Goal: Task Accomplishment & Management: Complete application form

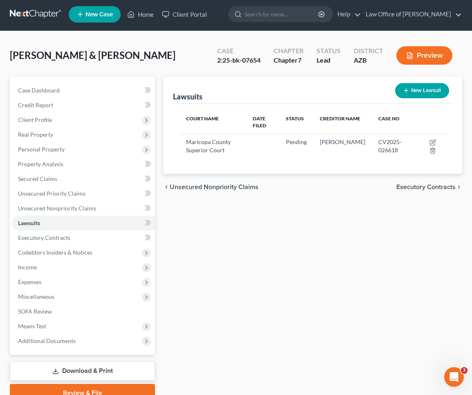
scroll to position [2, 0]
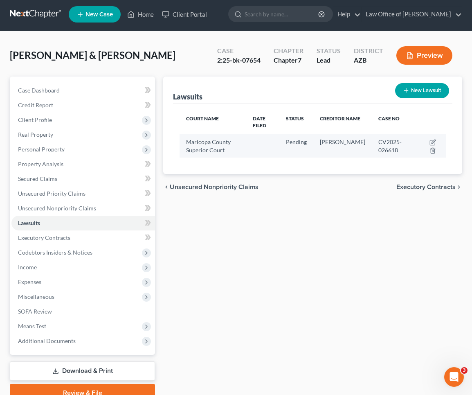
click at [216, 150] on span "Maricopa County Superior Court" at bounding box center [208, 145] width 45 height 15
click at [433, 144] on icon "button" at bounding box center [433, 142] width 7 height 7
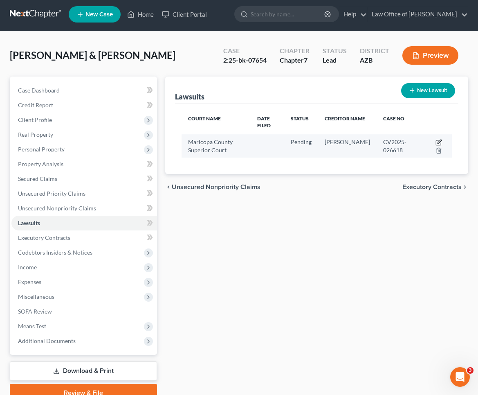
select select "3"
select select "0"
select select "4"
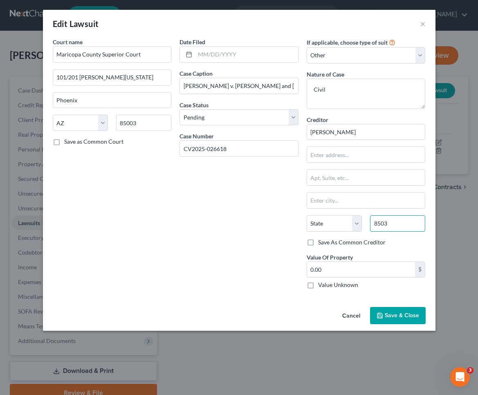
type input "85031"
type input "Phoenix"
select select "3"
type input "85031"
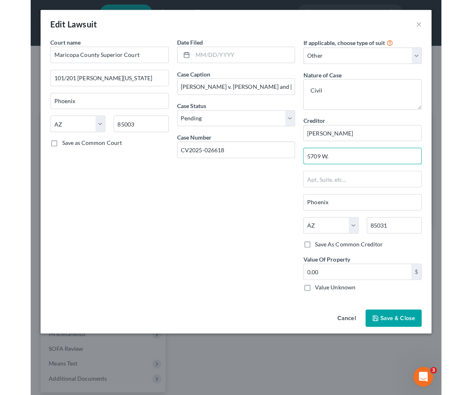
scroll to position [0, 0]
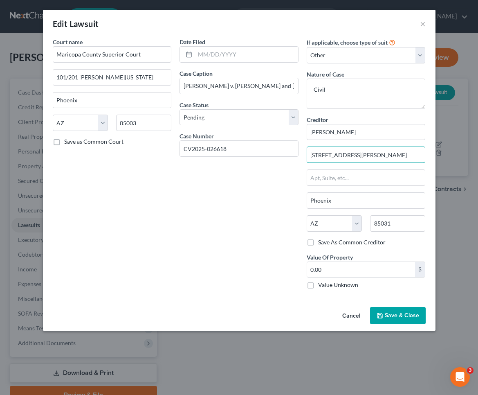
type input "[STREET_ADDRESS][PERSON_NAME]"
drag, startPoint x: 56, startPoint y: 143, endPoint x: 65, endPoint y: 151, distance: 11.9
click at [64, 145] on label "Save as Common Court" at bounding box center [93, 142] width 59 height 8
click at [68, 143] on input "Save as Common Court" at bounding box center [70, 140] width 5 height 5
checkbox input "true"
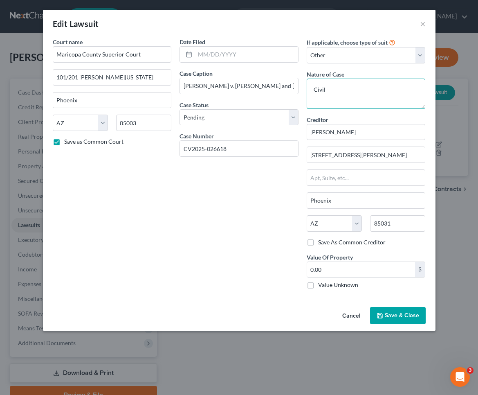
click at [334, 87] on textarea "Civil" at bounding box center [366, 94] width 119 height 30
type textarea "Civil: Collection"
click at [216, 63] on div "Date Filed Case Caption [PERSON_NAME] v. [PERSON_NAME] and [PERSON_NAME] Case S…" at bounding box center [239, 167] width 127 height 258
click at [217, 54] on input "text" at bounding box center [246, 55] width 103 height 16
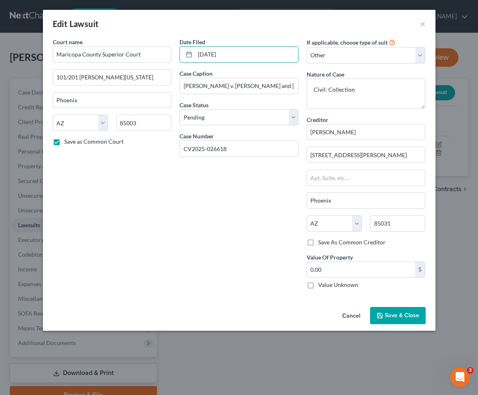
type input "[DATE]"
click at [399, 312] on span "Save & Close" at bounding box center [402, 315] width 34 height 7
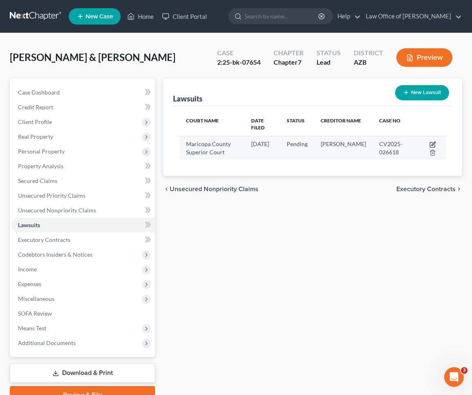
click at [431, 147] on icon "button" at bounding box center [433, 144] width 7 height 7
select select "3"
select select "0"
select select "4"
select select "3"
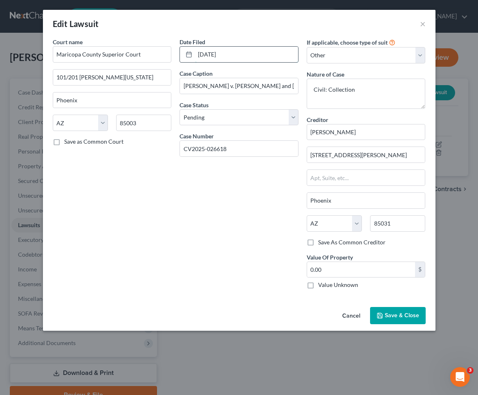
drag, startPoint x: 213, startPoint y: 54, endPoint x: 208, endPoint y: 56, distance: 5.2
click at [208, 56] on input "[DATE]" at bounding box center [246, 55] width 103 height 16
type input "[DATE]"
click at [418, 316] on span "Save & Close" at bounding box center [402, 315] width 34 height 7
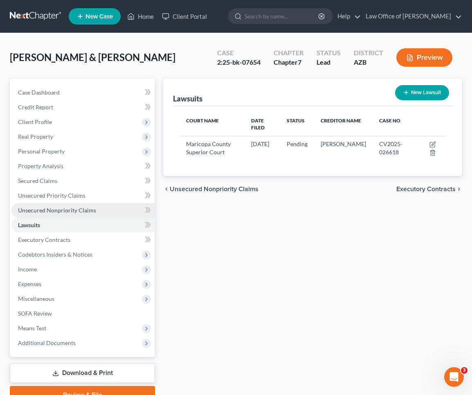
click at [39, 211] on span "Unsecured Nonpriority Claims" at bounding box center [57, 210] width 78 height 7
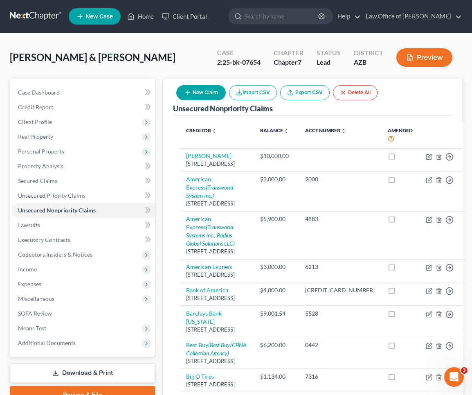
click at [195, 90] on button "New Claim" at bounding box center [201, 92] width 50 height 15
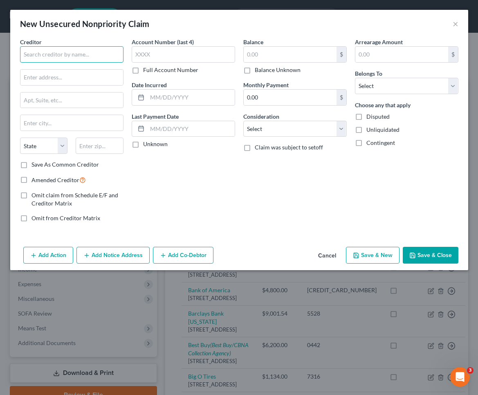
click at [78, 54] on input "text" at bounding box center [72, 54] width 104 height 16
drag, startPoint x: 56, startPoint y: 57, endPoint x: 19, endPoint y: 54, distance: 37.0
click at [19, 54] on div "Creditor * [PERSON_NAME] State [US_STATE] AK AR AZ CA CO [GEOGRAPHIC_DATA] DE D…" at bounding box center [72, 133] width 112 height 191
paste input "[PERSON_NAME]"
click at [44, 57] on input "[PERSON_NAME] [PERSON_NAME]" at bounding box center [72, 54] width 104 height 16
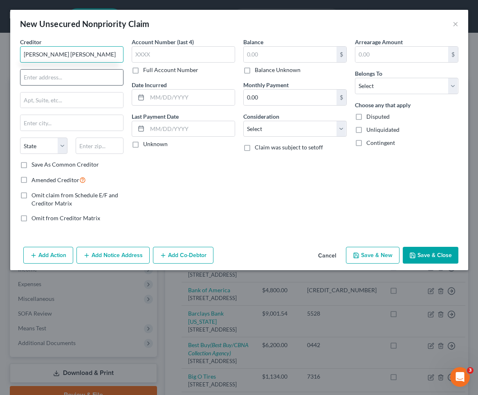
type input "[PERSON_NAME] [PERSON_NAME]"
type input "85031"
type input "Phoenix"
select select "3"
type input "85031"
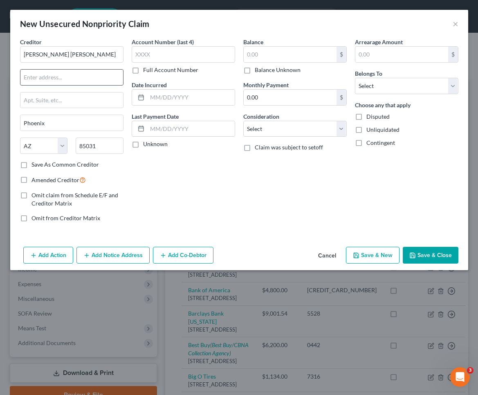
click at [60, 78] on input "text" at bounding box center [71, 78] width 103 height 16
type input "[STREET_ADDRESS][PERSON_NAME]"
click at [160, 98] on input "text" at bounding box center [191, 98] width 88 height 16
type input "[DATE]"
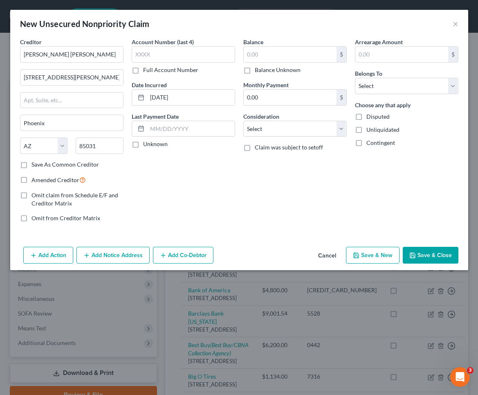
click at [143, 144] on label "Unknown" at bounding box center [155, 144] width 25 height 8
click at [147, 144] on input "Unknown" at bounding box center [149, 142] width 5 height 5
checkbox input "true"
click at [279, 57] on input "text" at bounding box center [290, 55] width 93 height 16
type input "60,000"
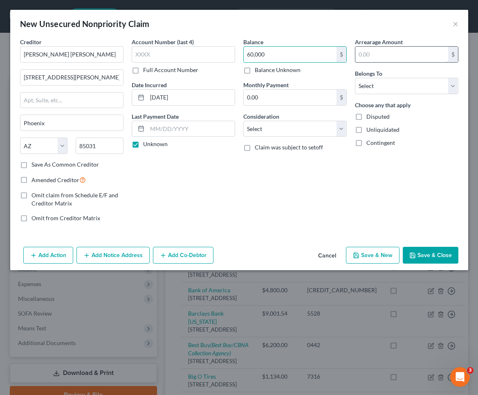
click at [381, 54] on input "text" at bounding box center [402, 55] width 93 height 16
type input "60,000"
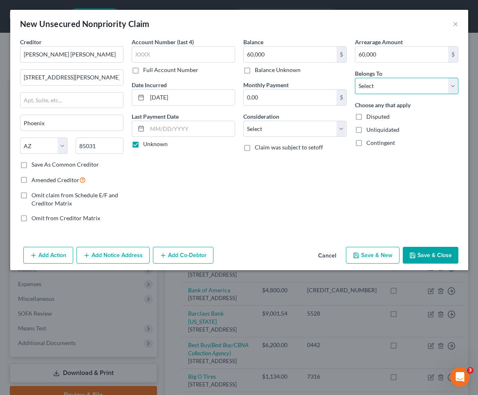
select select "4"
select select "10"
click at [429, 254] on button "Save & Close" at bounding box center [431, 255] width 56 height 17
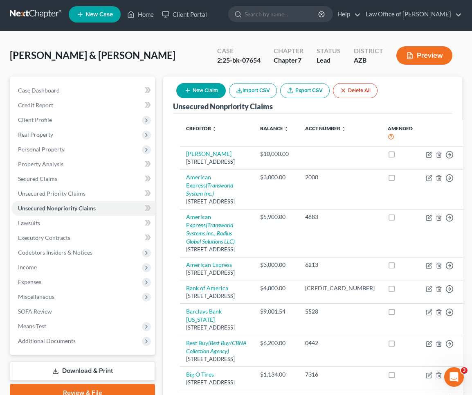
scroll to position [3, 0]
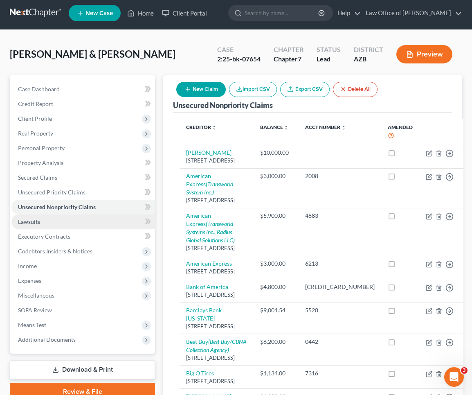
click at [26, 220] on span "Lawsuits" at bounding box center [29, 221] width 22 height 7
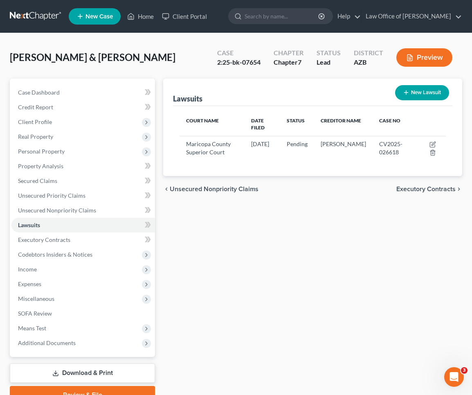
click at [419, 90] on button "New Lawsuit" at bounding box center [422, 92] width 54 height 15
select select "0"
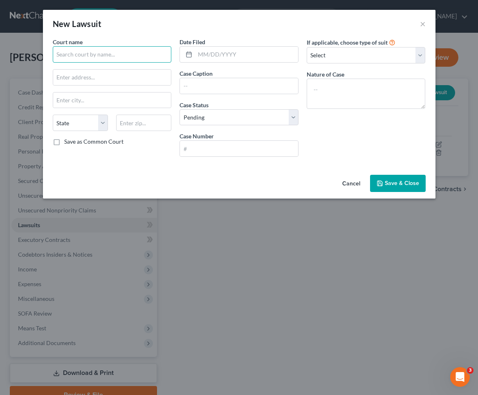
click at [104, 52] on input "text" at bounding box center [112, 54] width 119 height 16
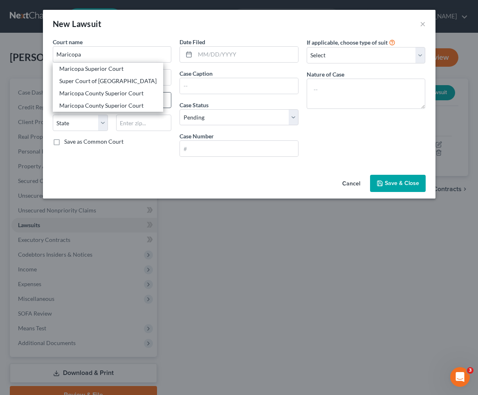
click at [117, 95] on div "Maricopa County Superior Court" at bounding box center [107, 93] width 97 height 8
type input "Maricopa County Superior Court"
type input "[STREET_ADDRESS][PERSON_NAME]"
type input "Phoenix"
select select "3"
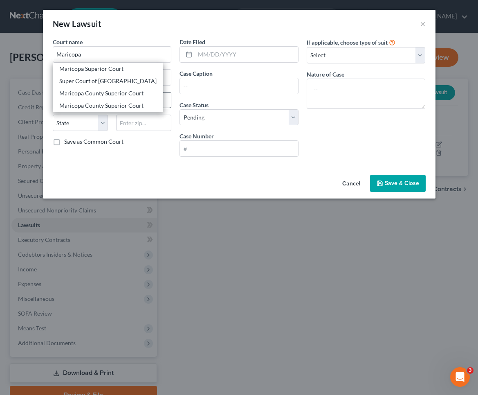
type input "85003"
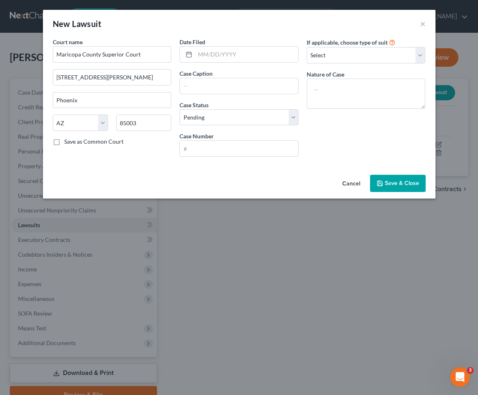
click at [64, 140] on label "Save as Common Court" at bounding box center [93, 142] width 59 height 8
click at [68, 140] on input "Save as Common Court" at bounding box center [70, 140] width 5 height 5
checkbox input "true"
click at [216, 83] on input "text" at bounding box center [239, 86] width 118 height 16
paste input "TJ2022-000983"
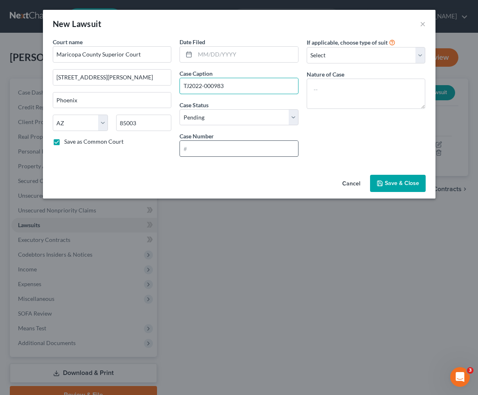
type input "TJ2022-000983"
click at [217, 153] on input "text" at bounding box center [239, 149] width 118 height 16
paste input "TJ2022-000983"
type input "TJ2022-000983"
drag, startPoint x: 229, startPoint y: 82, endPoint x: 183, endPoint y: 83, distance: 46.3
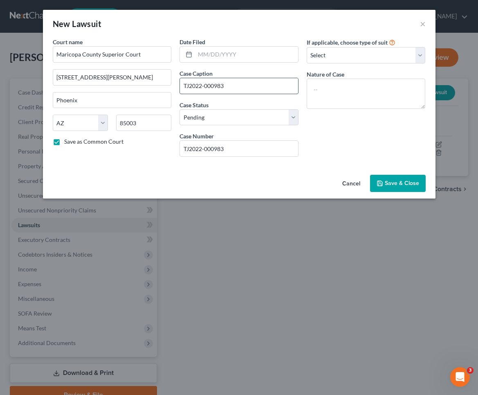
click at [183, 83] on input "TJ2022-000983" at bounding box center [239, 86] width 118 height 16
type input "State of [US_STATE] Industrial Commission"
select select "2"
select select "4"
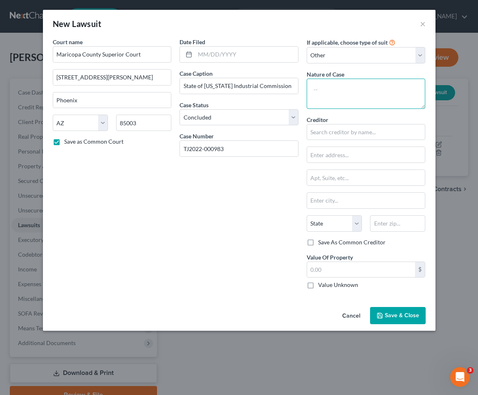
click at [338, 87] on textarea at bounding box center [366, 94] width 119 height 30
type textarea "U"
type textarea "Commercial/unknown"
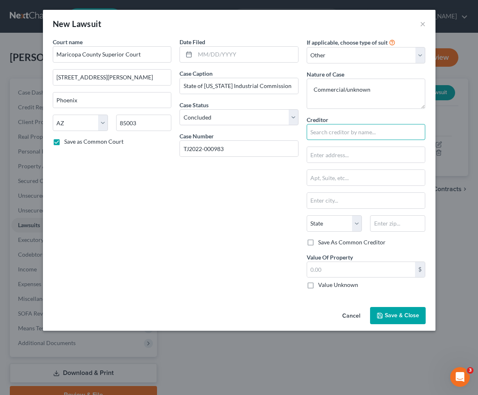
click at [340, 131] on input "text" at bounding box center [366, 132] width 119 height 16
click at [213, 54] on input "text" at bounding box center [246, 55] width 103 height 16
type input "[DATE]"
click at [340, 131] on input "text" at bounding box center [366, 132] width 119 height 16
click at [340, 127] on input "text" at bounding box center [366, 132] width 119 height 16
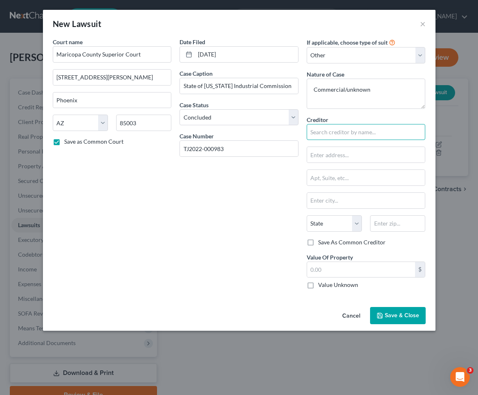
paste input "Pure Organic Beauty L L C"
click at [363, 134] on input "Pure Organic Beauty L L C" at bounding box center [366, 132] width 119 height 16
click at [373, 134] on input "Pure Organic Beauty L L C" at bounding box center [366, 132] width 119 height 16
click at [368, 132] on input "Pure Organic Beauty L LC" at bounding box center [366, 132] width 119 height 16
click at [362, 134] on input "Pure Organic Beauty LLC" at bounding box center [366, 132] width 119 height 16
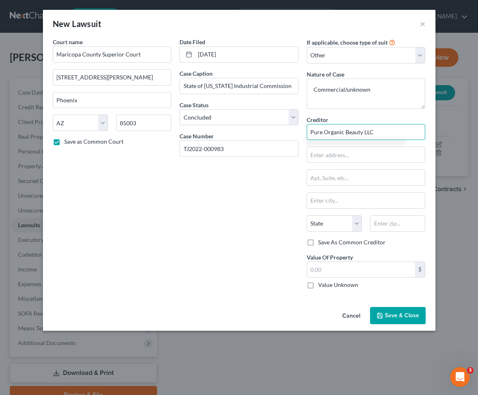
type input "Pure Organic Beauty LLC"
click at [318, 284] on label "Value Unknown" at bounding box center [338, 285] width 40 height 8
click at [322, 284] on input "Value Unknown" at bounding box center [324, 283] width 5 height 5
checkbox input "true"
type input "0.00"
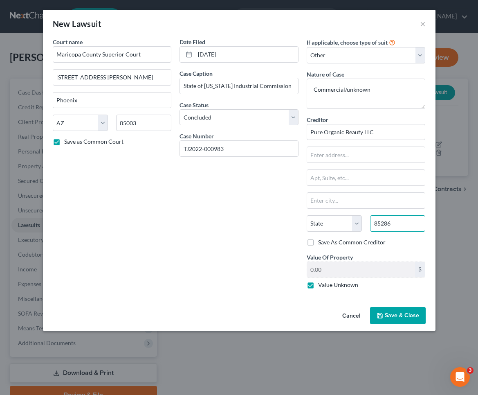
type input "85286"
type input "New River"
select select "3"
paste input "[STREET_ADDRESS][PERSON_NAME],"
type input "[STREET_ADDRESS][PERSON_NAME]"
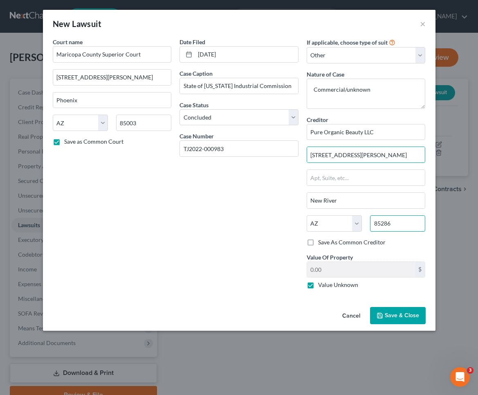
click at [395, 227] on input "85286" at bounding box center [397, 223] width 55 height 16
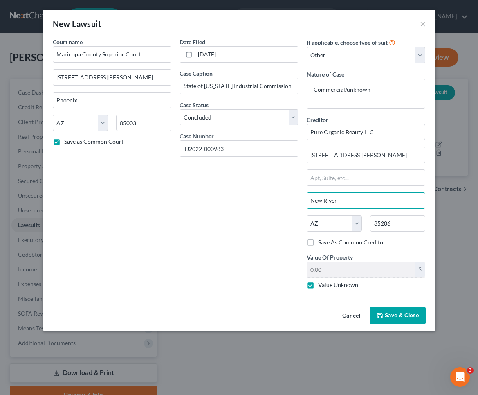
drag, startPoint x: 344, startPoint y: 198, endPoint x: 282, endPoint y: 195, distance: 61.9
type input "[PERSON_NAME]"
drag, startPoint x: 407, startPoint y: 316, endPoint x: 415, endPoint y: 318, distance: 8.9
click at [407, 316] on span "Save & Close" at bounding box center [402, 315] width 34 height 7
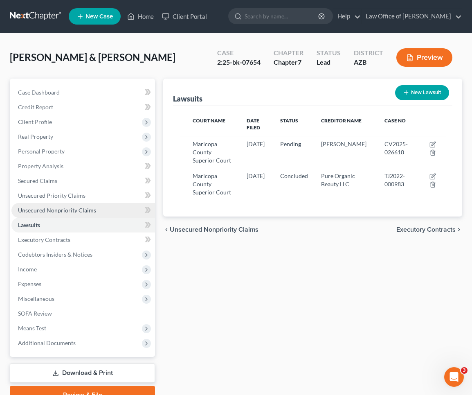
click at [68, 210] on span "Unsecured Nonpriority Claims" at bounding box center [57, 210] width 78 height 7
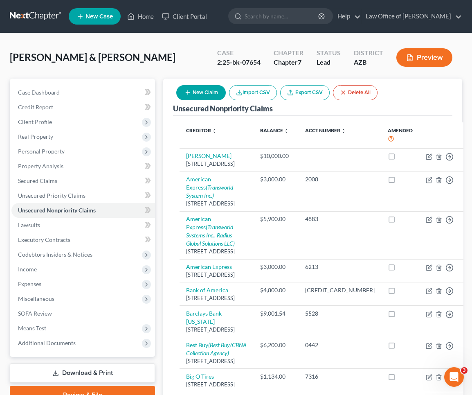
click at [206, 95] on button "New Claim" at bounding box center [201, 92] width 50 height 15
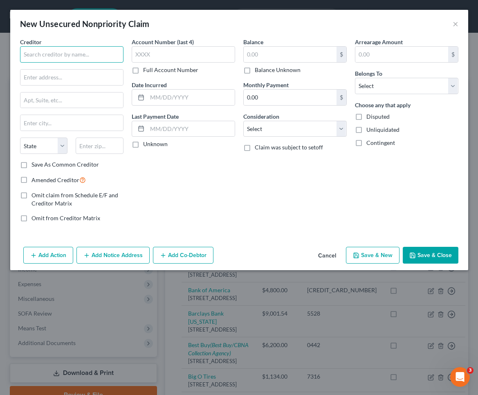
click at [67, 49] on input "text" at bounding box center [72, 54] width 104 height 16
paste input "[STREET_ADDRESS][PERSON_NAME]"
click at [67, 49] on input "[STREET_ADDRESS][PERSON_NAME]" at bounding box center [72, 54] width 104 height 16
click at [65, 56] on input "[STREET_ADDRESS][PERSON_NAME]" at bounding box center [72, 54] width 104 height 16
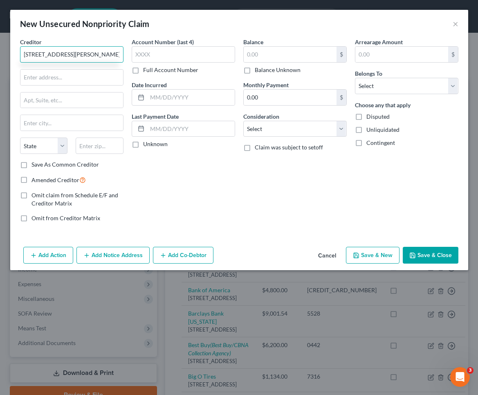
click at [65, 56] on input "[STREET_ADDRESS][PERSON_NAME]" at bounding box center [72, 54] width 104 height 16
type input "Pure Organic Beauty"
paste input "[STREET_ADDRESS][PERSON_NAME]"
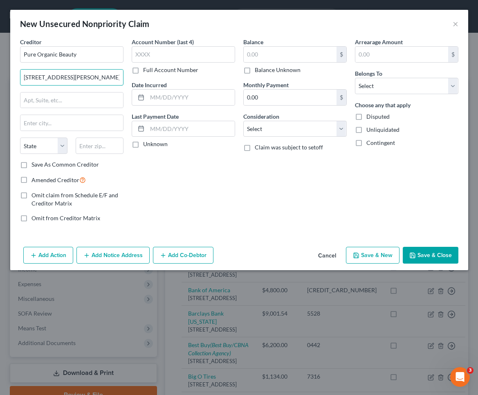
drag, startPoint x: 99, startPoint y: 77, endPoint x: 138, endPoint y: 79, distance: 38.9
click at [138, 79] on div "Creditor * Pure Organic Beauty [STREET_ADDRESS][PERSON_NAME] State [US_STATE] A…" at bounding box center [239, 133] width 447 height 191
type input "[STREET_ADDRESS][PERSON_NAME]"
type input "85286"
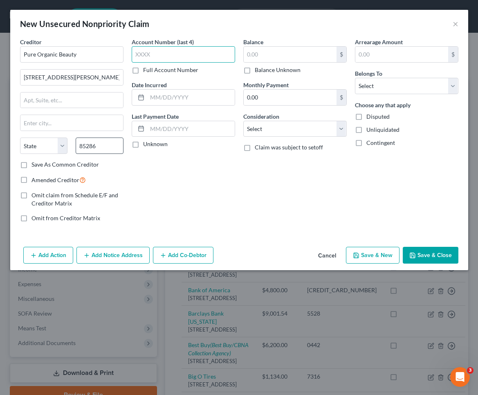
type input "New River"
select select "3"
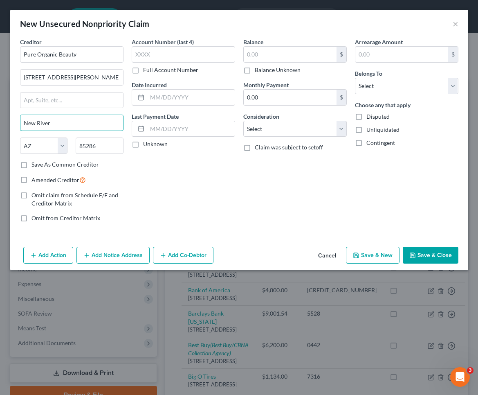
drag, startPoint x: 41, startPoint y: 122, endPoint x: 12, endPoint y: 119, distance: 28.9
type input "[PERSON_NAME]"
click at [158, 99] on input "text" at bounding box center [191, 98] width 88 height 16
type input "[DATE]"
drag, startPoint x: 135, startPoint y: 144, endPoint x: 152, endPoint y: 143, distance: 17.6
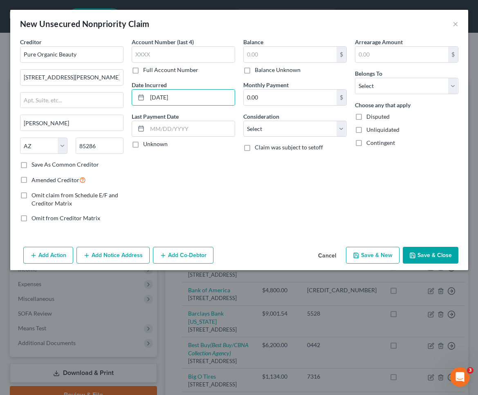
click at [143, 144] on label "Unknown" at bounding box center [155, 144] width 25 height 8
click at [147, 144] on input "Unknown" at bounding box center [149, 142] width 5 height 5
checkbox input "true"
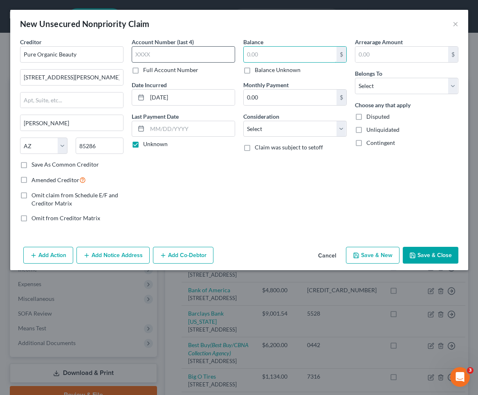
drag, startPoint x: 297, startPoint y: 53, endPoint x: 231, endPoint y: 51, distance: 65.9
click at [231, 51] on div "Creditor * Pure Organic Beauty [STREET_ADDRESS][GEOGRAPHIC_DATA][PERSON_NAME][P…" at bounding box center [239, 133] width 447 height 191
type input "300.00"
click at [382, 49] on input "text" at bounding box center [402, 55] width 93 height 16
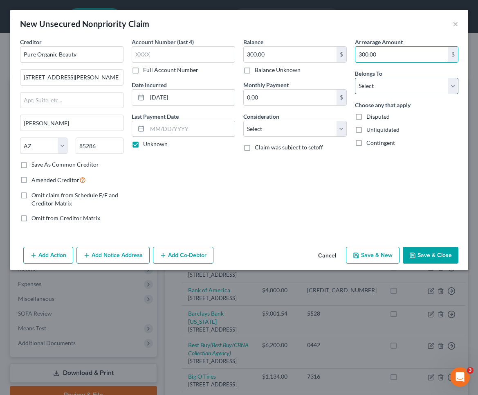
type input "300.00"
select select "4"
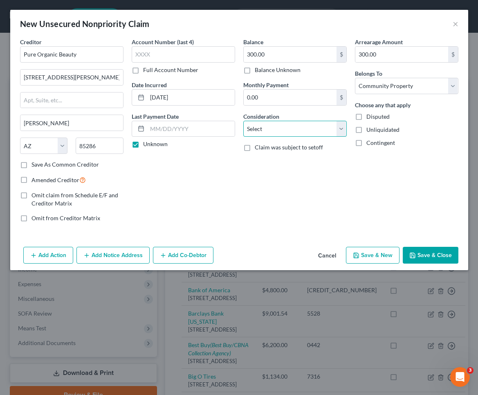
select select "14"
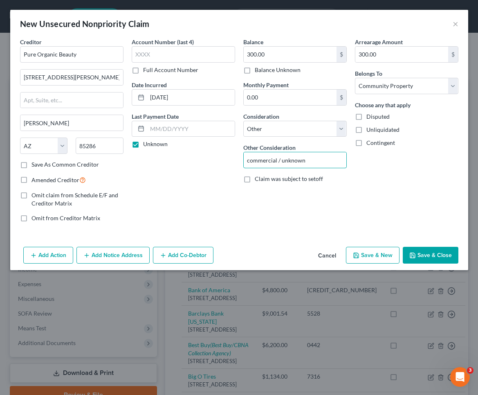
type input "commercial / unknown"
click at [440, 252] on button "Save & Close" at bounding box center [431, 255] width 56 height 17
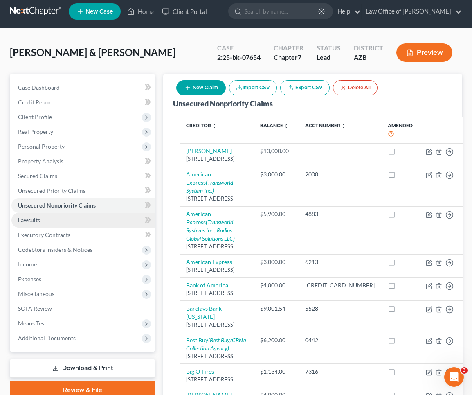
scroll to position [6, 0]
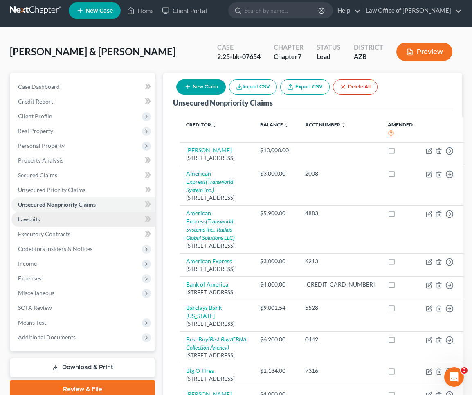
drag, startPoint x: 38, startPoint y: 220, endPoint x: 53, endPoint y: 223, distance: 15.4
click at [38, 220] on span "Lawsuits" at bounding box center [29, 219] width 22 height 7
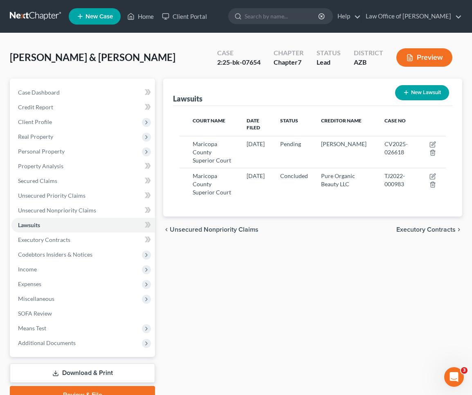
click at [417, 95] on button "New Lawsuit" at bounding box center [422, 92] width 54 height 15
select select "0"
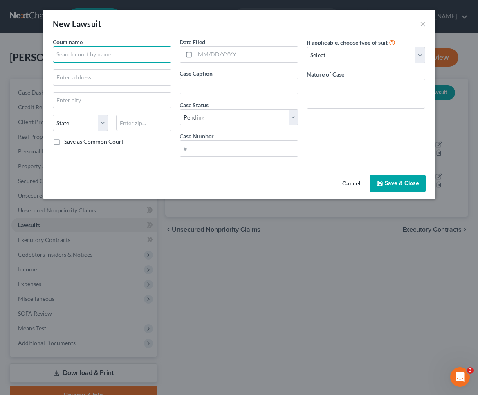
click at [81, 52] on input "text" at bounding box center [112, 54] width 119 height 16
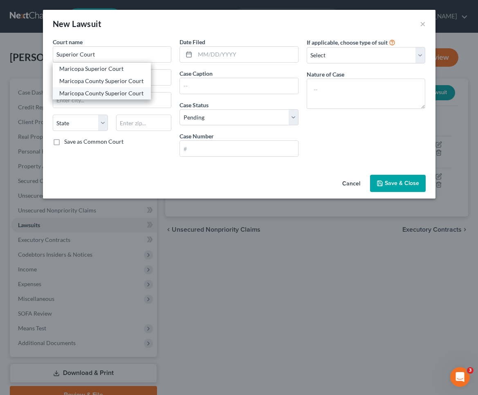
click at [105, 94] on div "Maricopa County Superior Court" at bounding box center [101, 93] width 85 height 8
type input "Maricopa County Superior Court"
type input "101/201 [PERSON_NAME][US_STATE]"
type input "Phoenix"
select select "3"
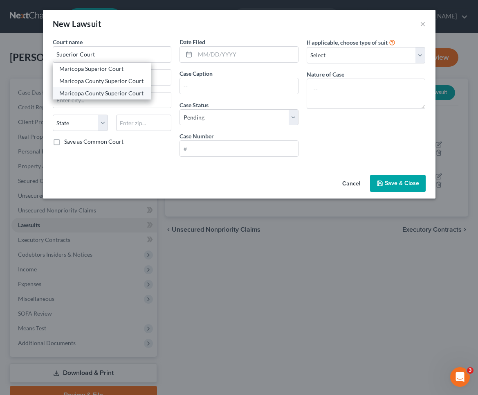
type input "85003"
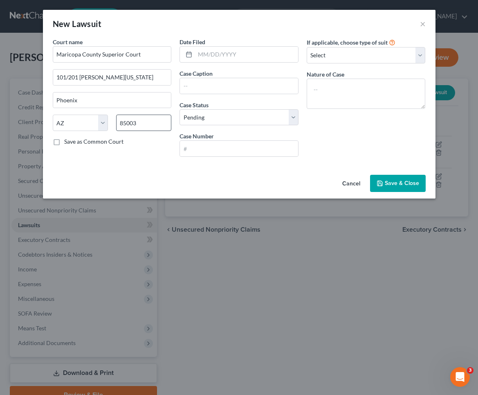
drag, startPoint x: 56, startPoint y: 142, endPoint x: 117, endPoint y: 127, distance: 63.0
click at [64, 141] on label "Save as Common Court" at bounding box center [93, 142] width 59 height 8
click at [68, 141] on input "Save as Common Court" at bounding box center [70, 140] width 5 height 5
checkbox input "true"
click at [253, 57] on input "text" at bounding box center [246, 55] width 103 height 16
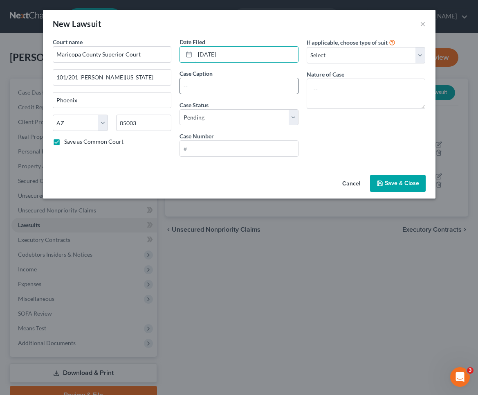
type input "[DATE]"
click at [230, 89] on input "text" at bounding box center [239, 86] width 118 height 16
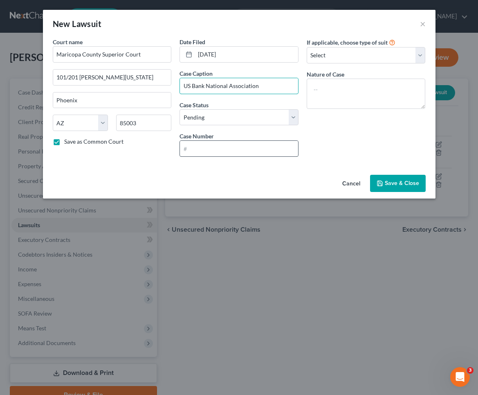
type input "US Bank National Association"
click at [212, 150] on input "text" at bounding box center [239, 149] width 118 height 16
paste input "CV2025-020722"
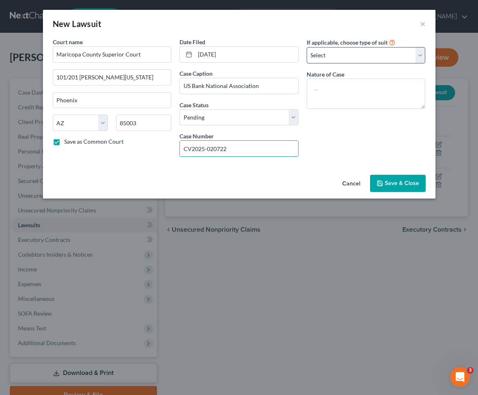
type input "CV2025-020722"
select select "0"
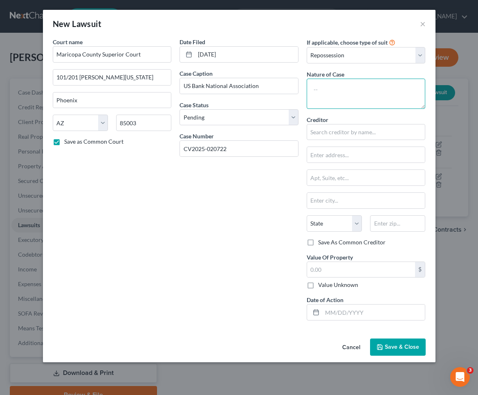
click at [355, 89] on textarea at bounding box center [366, 94] width 119 height 30
type textarea "P"
type textarea "Civil"
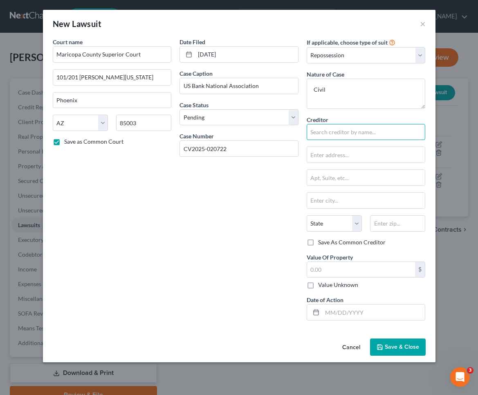
click at [351, 131] on input "text" at bounding box center [366, 132] width 119 height 16
click at [344, 133] on input "text" at bounding box center [366, 132] width 119 height 16
click at [399, 349] on span "Save & Close" at bounding box center [402, 346] width 34 height 7
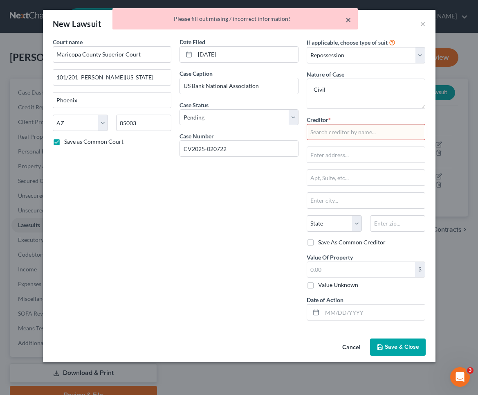
click at [349, 16] on button "×" at bounding box center [349, 20] width 6 height 10
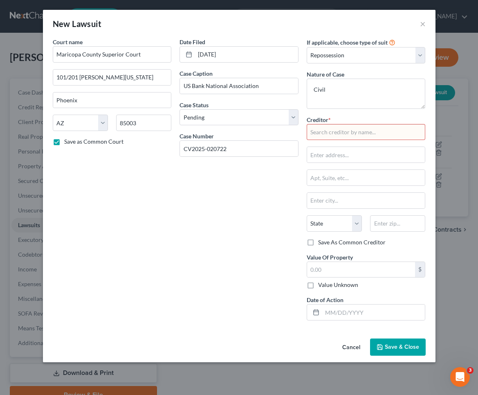
click at [343, 131] on input "text" at bounding box center [366, 132] width 119 height 16
type input "US Bank"
click at [384, 343] on button "Save & Close" at bounding box center [398, 346] width 56 height 17
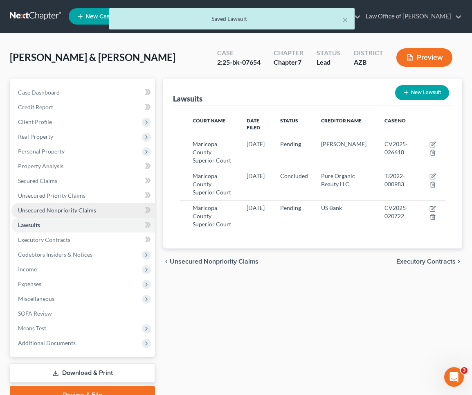
click at [70, 212] on span "Unsecured Nonpriority Claims" at bounding box center [57, 210] width 78 height 7
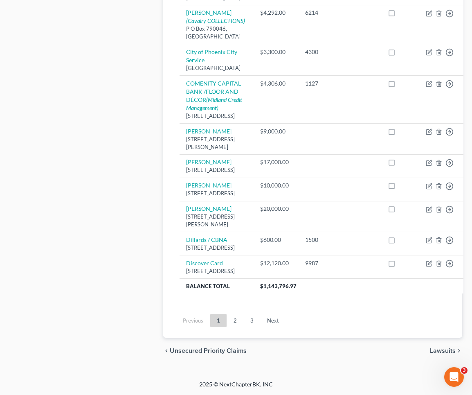
click at [255, 321] on link "3" at bounding box center [252, 320] width 16 height 13
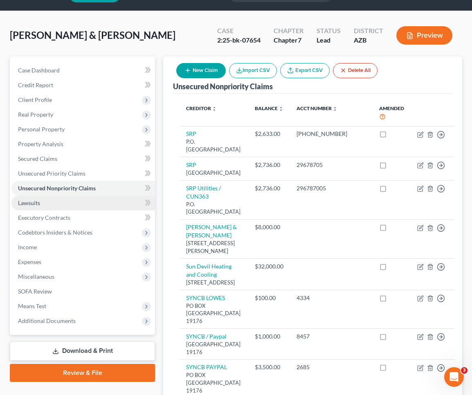
scroll to position [21, 0]
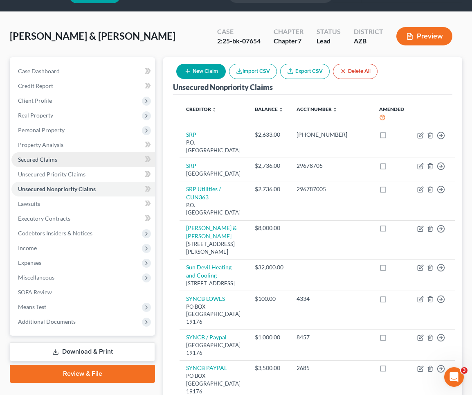
click at [47, 159] on span "Secured Claims" at bounding box center [37, 159] width 39 height 7
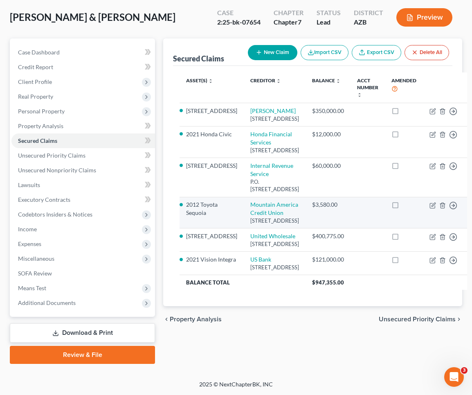
scroll to position [115, 0]
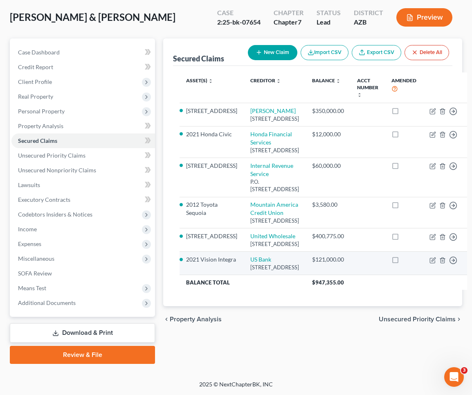
click at [250, 271] on div "[STREET_ADDRESS]" at bounding box center [274, 268] width 49 height 8
click at [430, 264] on icon "button" at bounding box center [433, 260] width 7 height 7
select select "36"
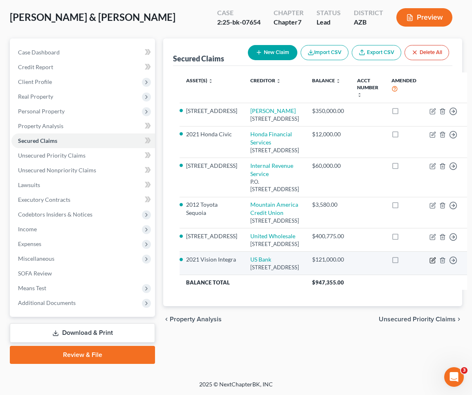
select select "0"
select select "4"
select select "0"
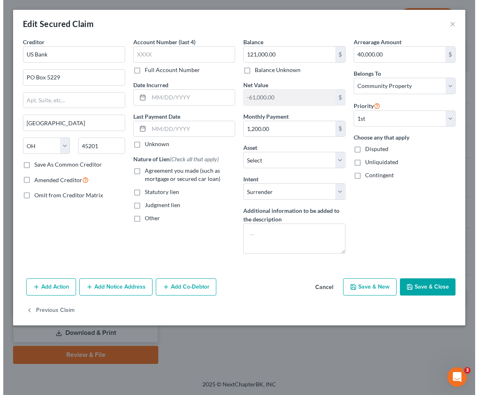
scroll to position [90, 0]
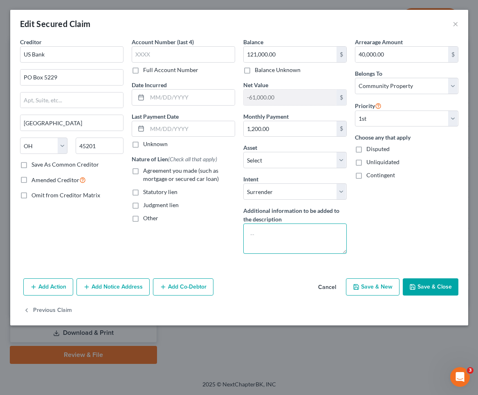
click at [298, 231] on textarea at bounding box center [296, 238] width 104 height 30
paste textarea "CV2025-020722"
type textarea "Now a lawsuit by US Bank CV2025-020722 (see lawsuit section)"
click at [143, 172] on label "Agreement you made (such as mortgage or secured car loan)" at bounding box center [189, 175] width 92 height 16
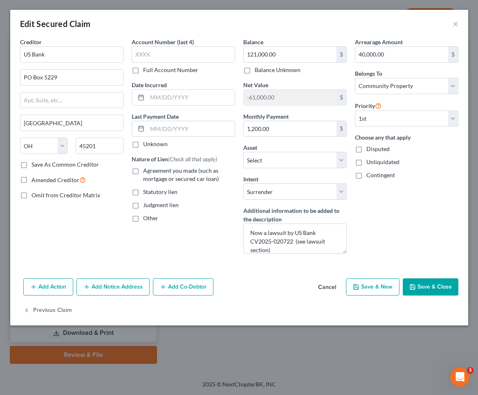
click at [147, 172] on input "Agreement you made (such as mortgage or secured car loan)" at bounding box center [149, 169] width 5 height 5
checkbox input "true"
click at [272, 251] on textarea "Now a lawsuit by US Bank CV2025-020722 (see lawsuit section)" at bounding box center [296, 238] width 104 height 30
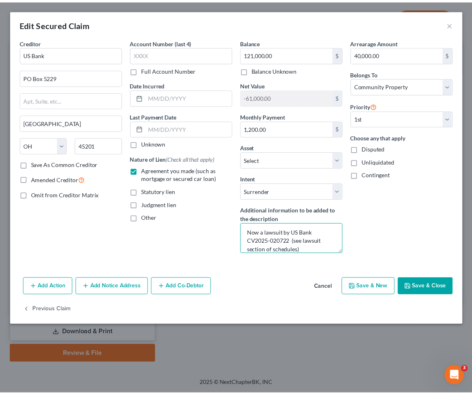
scroll to position [1, 0]
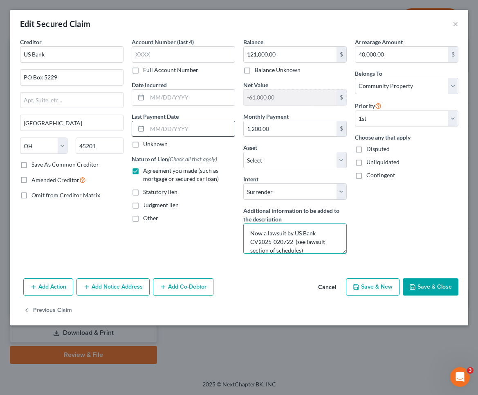
type textarea "Now a lawsuit by US Bank CV2025-020722 (see lawsuit section of schedules)"
type input "[DATE]"
click at [165, 98] on input "text" at bounding box center [191, 98] width 88 height 16
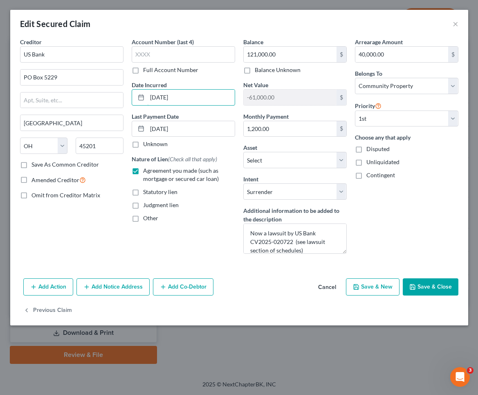
type input "[DATE]"
click at [441, 287] on button "Save & Close" at bounding box center [431, 286] width 56 height 17
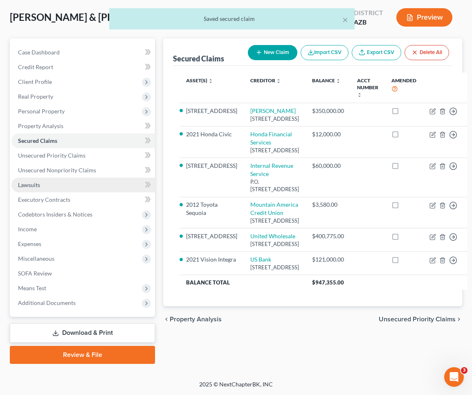
click at [27, 181] on span "Lawsuits" at bounding box center [29, 184] width 22 height 7
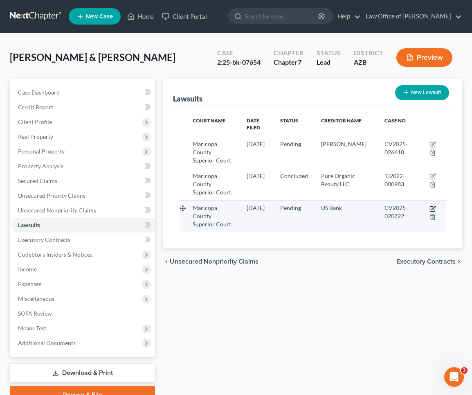
click at [434, 205] on icon "button" at bounding box center [433, 208] width 7 height 7
select select "3"
select select "0"
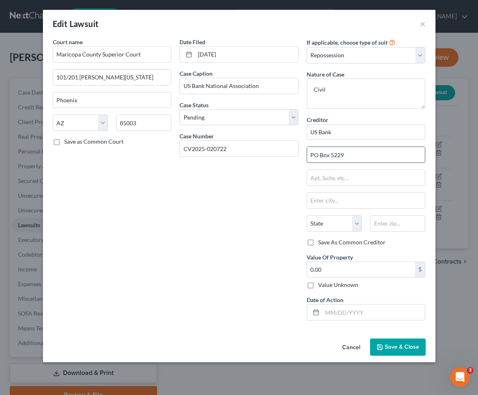
type input "PO Box 5229"
type input "45201"
type input "[GEOGRAPHIC_DATA]"
select select "36"
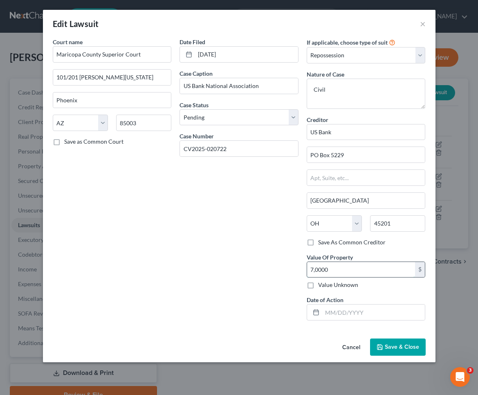
type input "70,000"
click at [335, 313] on input "text" at bounding box center [373, 312] width 103 height 16
click at [398, 343] on span "Save & Close" at bounding box center [402, 346] width 34 height 7
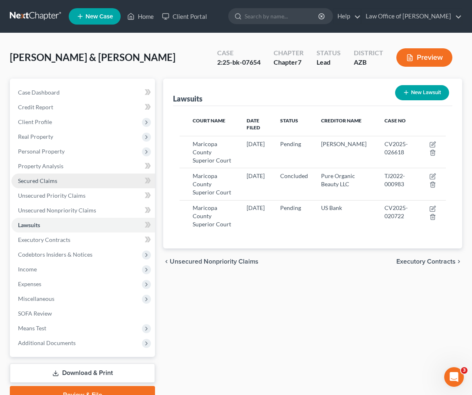
click at [40, 179] on span "Secured Claims" at bounding box center [37, 180] width 39 height 7
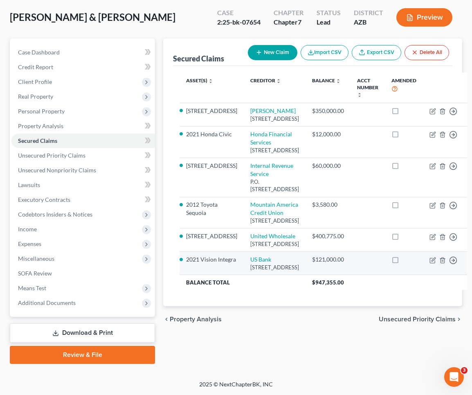
scroll to position [90, 0]
click at [430, 264] on icon "button" at bounding box center [433, 260] width 7 height 7
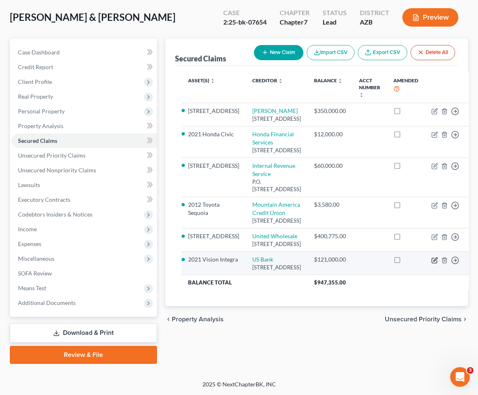
select select "36"
select select "5"
select select "0"
select select "4"
select select "0"
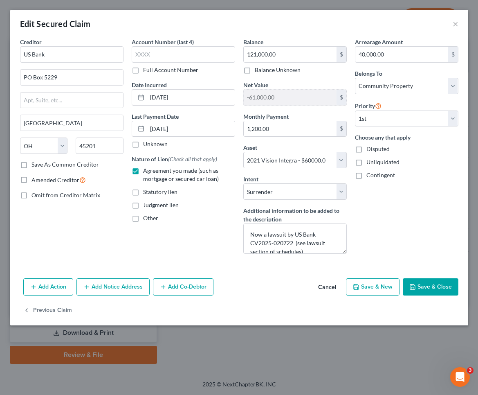
click at [415, 289] on icon "button" at bounding box center [412, 286] width 5 height 5
select select
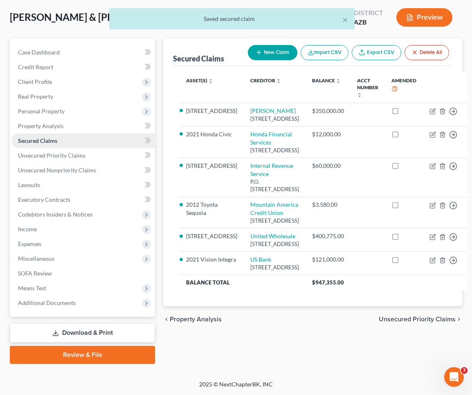
click at [34, 181] on span "Lawsuits" at bounding box center [29, 184] width 22 height 7
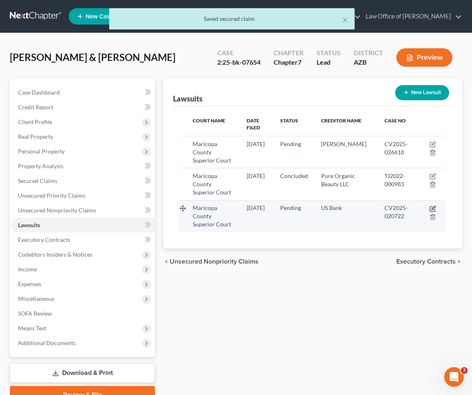
click at [433, 206] on icon "button" at bounding box center [434, 208] width 4 height 4
select select "3"
select select "0"
select select "36"
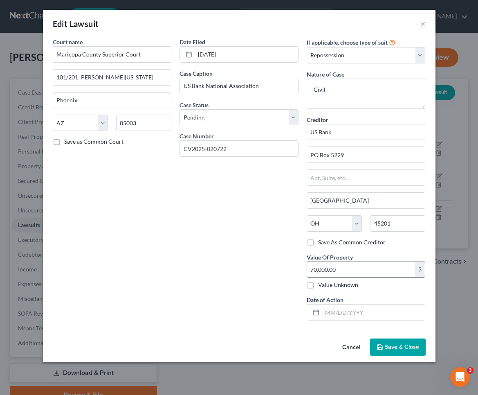
click at [313, 269] on input "70,000.00" at bounding box center [361, 270] width 108 height 16
type input "60,000.00"
click at [393, 347] on span "Save & Close" at bounding box center [402, 346] width 34 height 7
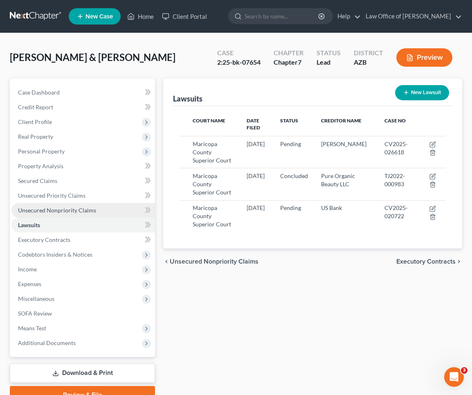
click at [63, 209] on span "Unsecured Nonpriority Claims" at bounding box center [57, 210] width 78 height 7
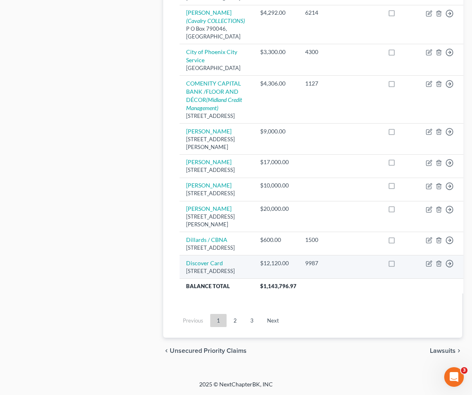
scroll to position [1153, 0]
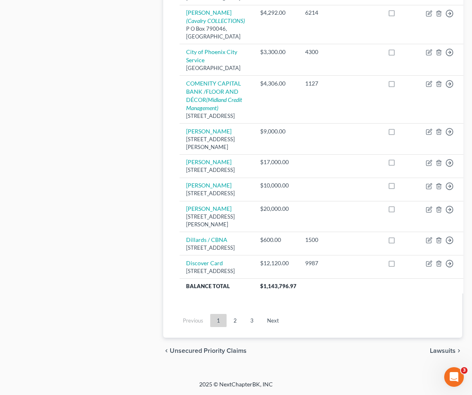
click at [241, 322] on link "2" at bounding box center [235, 320] width 16 height 13
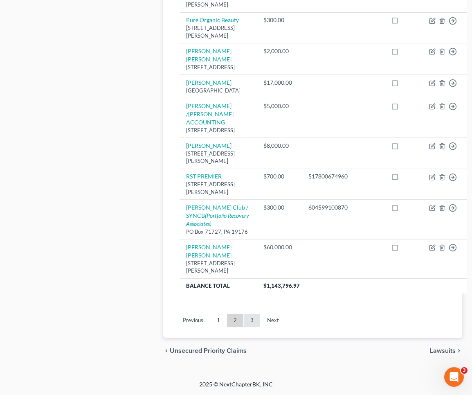
scroll to position [1056, 0]
click at [256, 320] on link "3" at bounding box center [252, 320] width 16 height 13
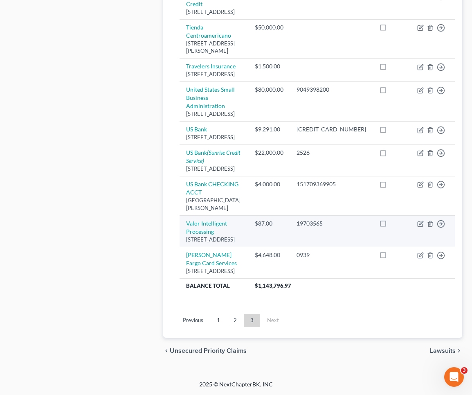
scroll to position [557, 0]
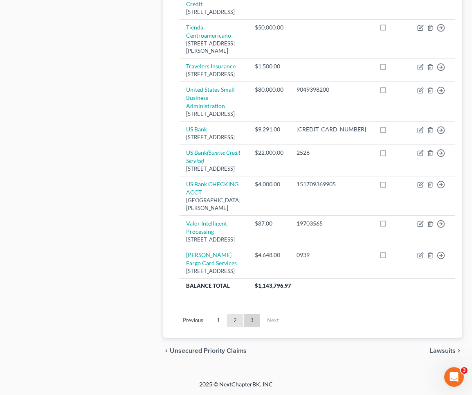
click at [241, 327] on link "2" at bounding box center [235, 320] width 16 height 13
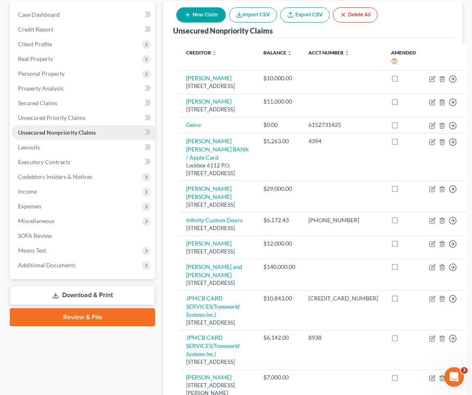
scroll to position [75, 0]
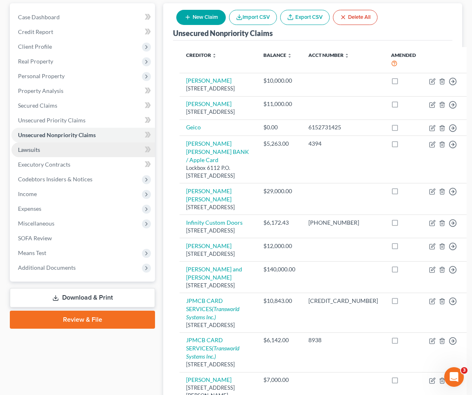
click at [44, 152] on link "Lawsuits" at bounding box center [83, 149] width 144 height 15
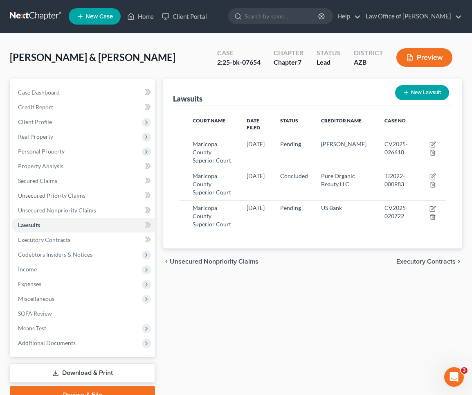
click at [415, 95] on button "New Lawsuit" at bounding box center [422, 92] width 54 height 15
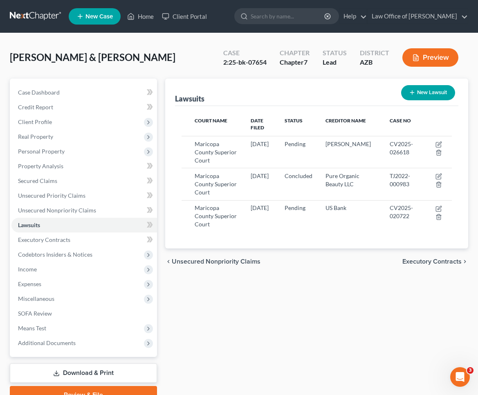
select select "0"
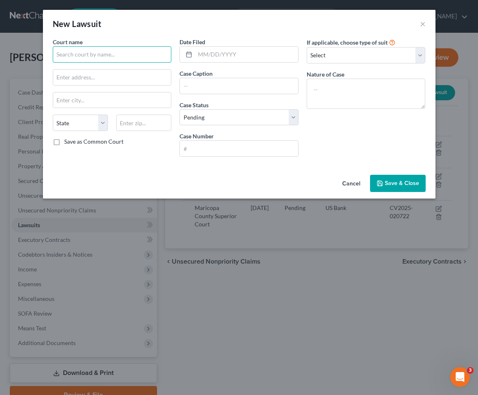
click at [65, 52] on input "text" at bounding box center [112, 54] width 119 height 16
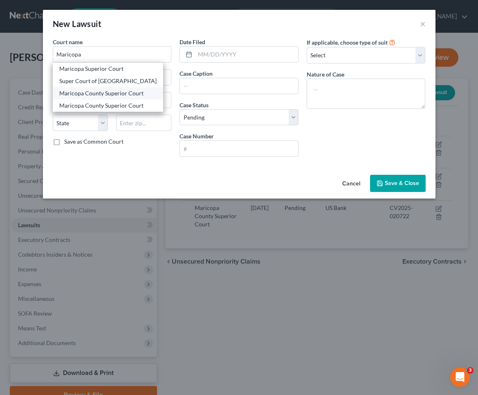
click at [98, 94] on div "Maricopa County Superior Court" at bounding box center [107, 93] width 97 height 8
type input "Maricopa County Superior Court"
type input "[STREET_ADDRESS][PERSON_NAME]"
type input "Phoenix"
select select "3"
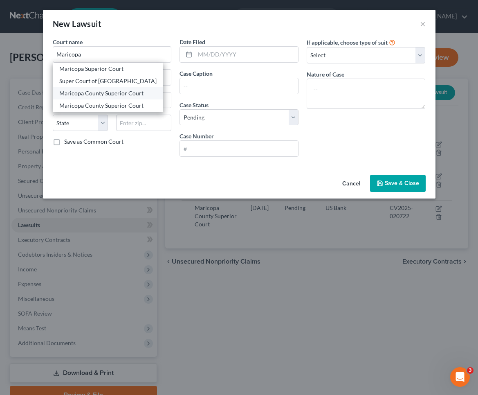
type input "85003"
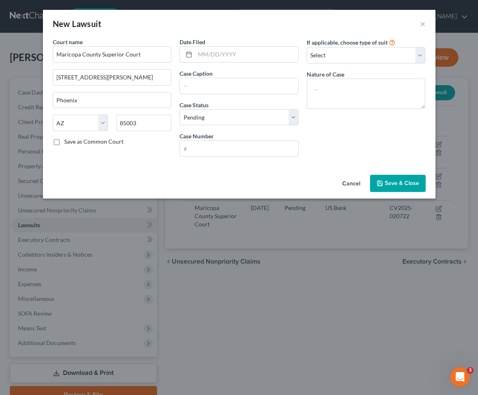
click at [64, 140] on label "Save as Common Court" at bounding box center [93, 142] width 59 height 8
click at [68, 140] on input "Save as Common Court" at bounding box center [70, 140] width 5 height 5
checkbox input "true"
click at [207, 58] on input "text" at bounding box center [246, 55] width 103 height 16
type input "[DATE]"
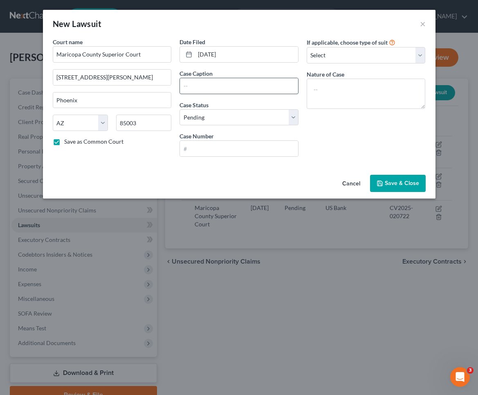
click at [266, 87] on input "text" at bounding box center [239, 86] width 118 height 16
click at [216, 81] on input "text" at bounding box center [239, 86] width 118 height 16
paste input "Portfolio Recovery Associates L L C"
click at [268, 88] on input "Portfolio Recovery Associates L L C" at bounding box center [239, 86] width 118 height 16
click at [263, 88] on input "Portfolio Recovery Associates L LC" at bounding box center [239, 86] width 118 height 16
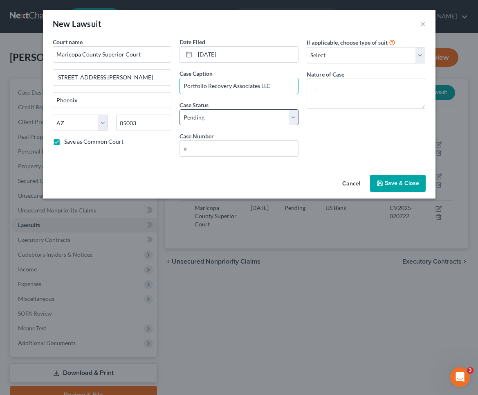
type input "Portfolio Recovery Associates LLC"
select select "2"
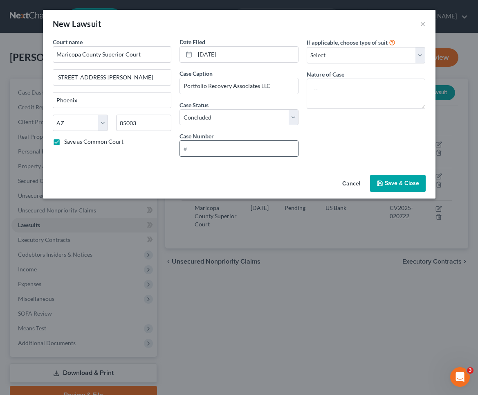
click at [213, 149] on input "text" at bounding box center [239, 149] width 118 height 16
click at [198, 144] on input "text" at bounding box center [239, 149] width 118 height 16
drag, startPoint x: 197, startPoint y: 148, endPoint x: 175, endPoint y: 148, distance: 22.1
click at [176, 147] on div "Date Filed [DATE] Case Caption Portfolio Recovery Associates LLC Case Status * …" at bounding box center [239, 101] width 127 height 126
paste input "TJ2014-004802"
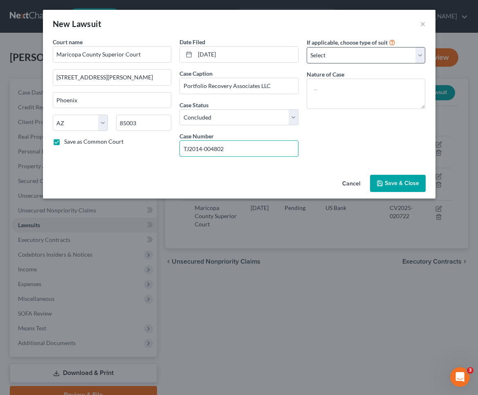
type input "TJ2014-004802"
select select "4"
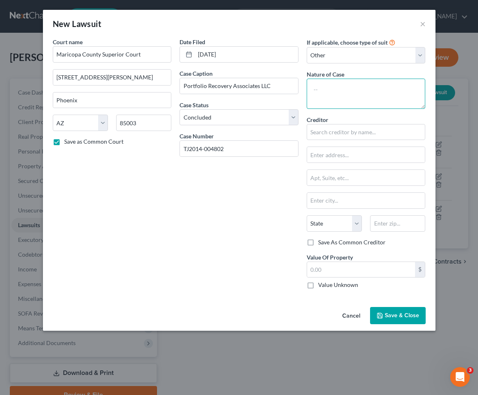
click at [337, 88] on textarea at bounding box center [366, 94] width 119 height 30
type textarea "Civil debt"
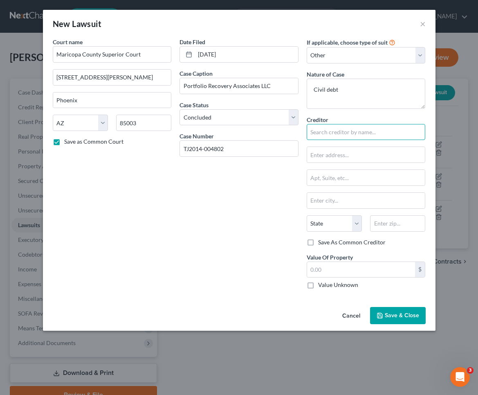
click at [332, 129] on input "text" at bounding box center [366, 132] width 119 height 16
type input "23502"
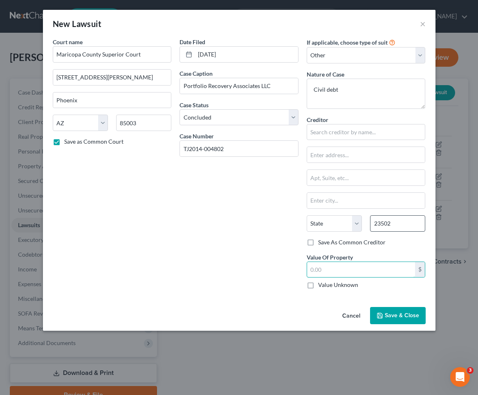
type input "[GEOGRAPHIC_DATA]"
select select "48"
click at [338, 136] on input "text" at bounding box center [366, 132] width 119 height 16
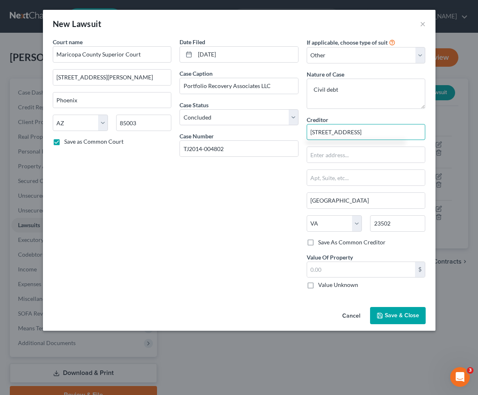
type input "[STREET_ADDRESS]"
click at [318, 286] on label "Value Unknown" at bounding box center [338, 285] width 40 height 8
click at [322, 286] on input "Value Unknown" at bounding box center [324, 283] width 5 height 5
checkbox input "true"
type input "0.00"
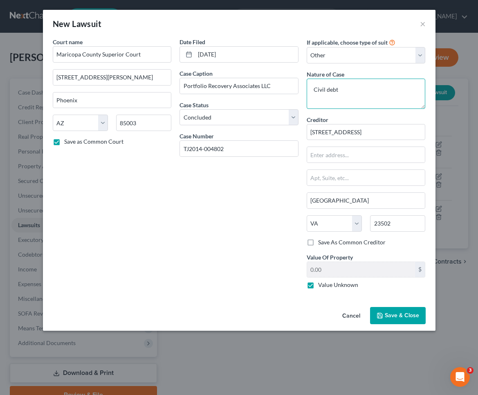
click at [348, 91] on textarea "Civil debt" at bounding box center [366, 94] width 119 height 30
type textarea "Civil debt, purchased by Portfolio Recovery."
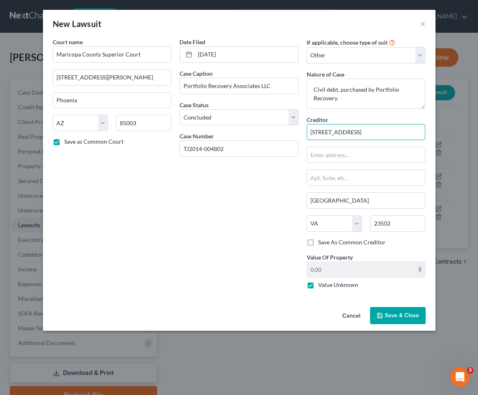
drag, startPoint x: 394, startPoint y: 133, endPoint x: 302, endPoint y: 134, distance: 92.1
click at [302, 134] on div "Court name * Maricopa County Superior Court [STREET_ADDRESS][GEOGRAPHIC_DATA][P…" at bounding box center [239, 167] width 381 height 258
type input "Portfolio Recovery"
paste input "[STREET_ADDRESS]"
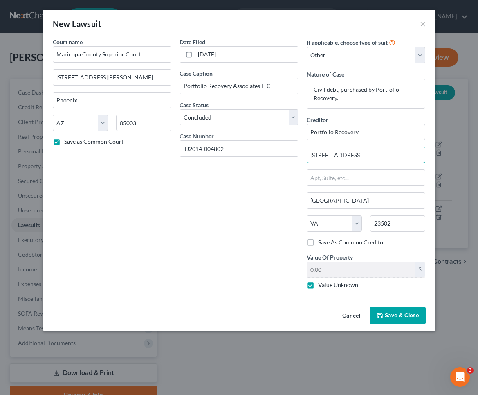
type input "[STREET_ADDRESS]"
click at [408, 321] on button "Save & Close" at bounding box center [398, 315] width 56 height 17
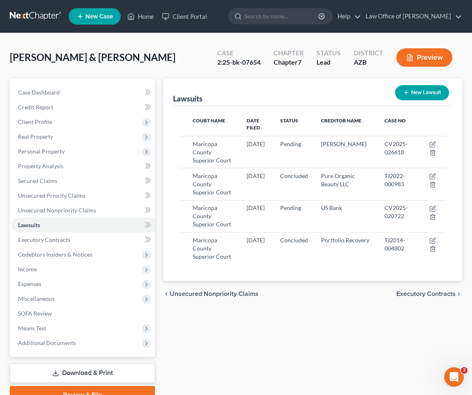
scroll to position [11, 0]
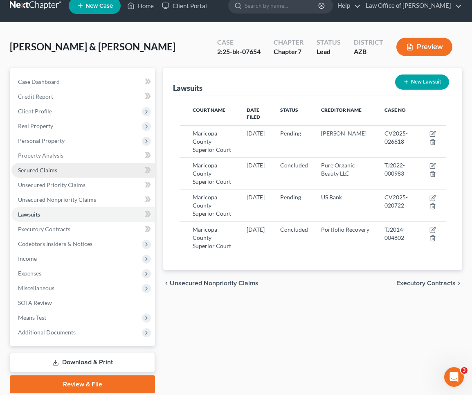
click at [50, 168] on span "Secured Claims" at bounding box center [37, 170] width 39 height 7
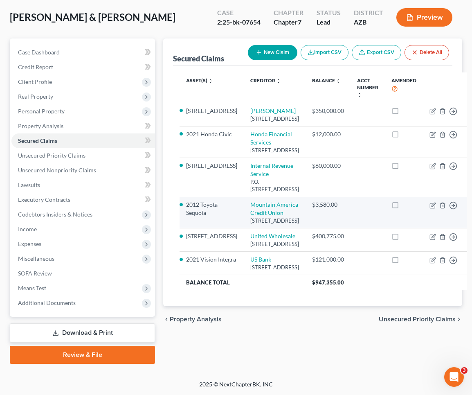
scroll to position [81, 0]
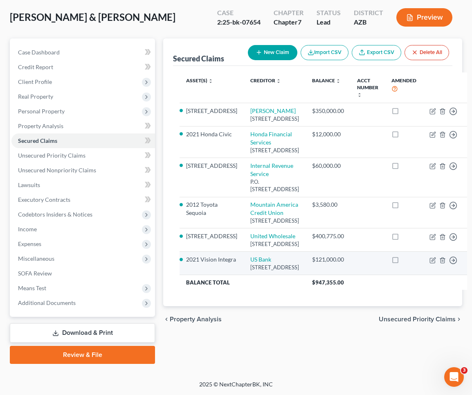
click at [244, 275] on td "US [GEOGRAPHIC_DATA][STREET_ADDRESS]" at bounding box center [275, 263] width 62 height 23
click at [430, 264] on icon "button" at bounding box center [433, 260] width 7 height 7
select select "36"
select select "5"
select select "0"
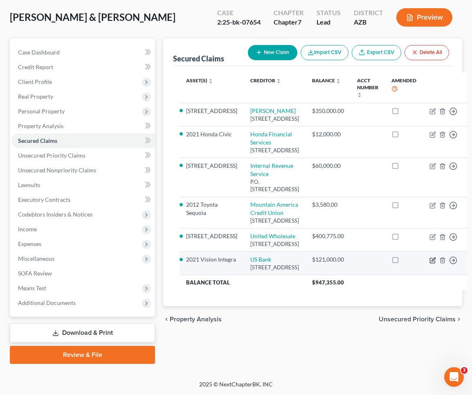
select select "4"
select select "0"
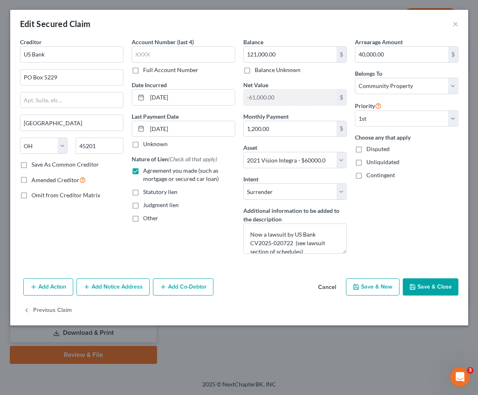
click at [143, 70] on label "Full Account Number" at bounding box center [170, 70] width 55 height 8
click at [147, 70] on input "Full Account Number" at bounding box center [149, 68] width 5 height 5
click at [166, 55] on input "text" at bounding box center [184, 54] width 104 height 16
type input "51730"
click at [424, 288] on button "Save & Close" at bounding box center [431, 286] width 56 height 17
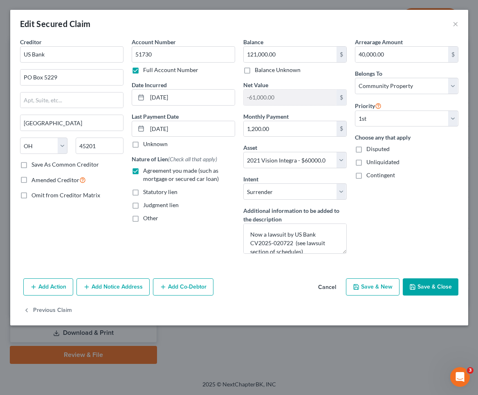
select select
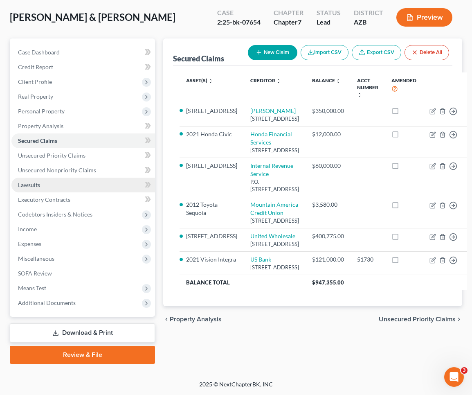
scroll to position [79, 0]
click at [66, 178] on link "Lawsuits" at bounding box center [83, 185] width 144 height 15
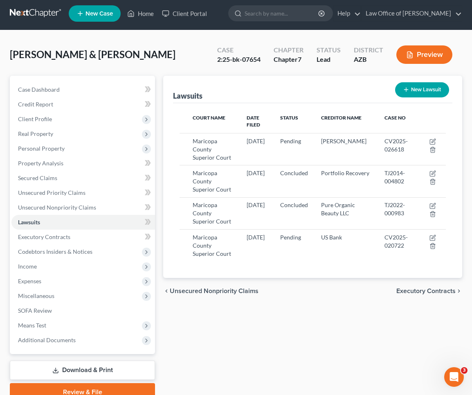
scroll to position [3, 0]
click at [70, 207] on span "Unsecured Nonpriority Claims" at bounding box center [57, 207] width 78 height 7
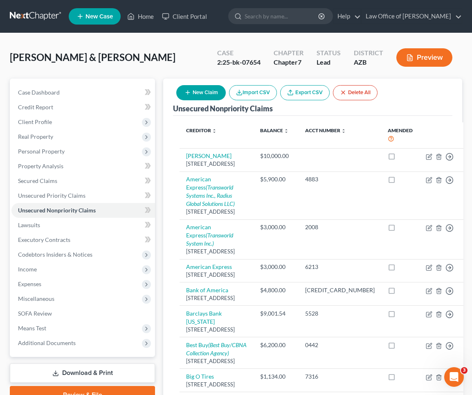
click at [207, 92] on button "New Claim" at bounding box center [201, 92] width 50 height 15
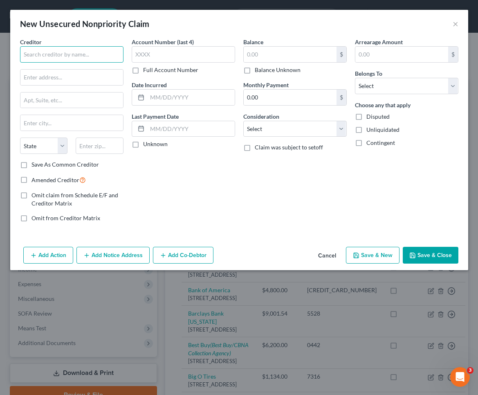
click at [68, 52] on input "text" at bounding box center [72, 54] width 104 height 16
type input "[PERSON_NAME]"
click at [101, 144] on input "text" at bounding box center [100, 146] width 48 height 16
type input "85018"
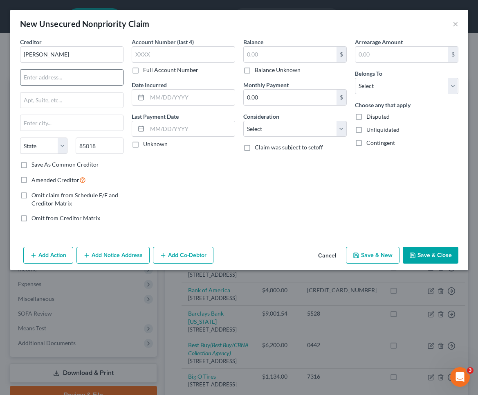
type input "Phoenix"
select select "3"
click at [74, 77] on input "text" at bounding box center [71, 78] width 103 height 16
type input "3"
type input "[STREET_ADDRESS]"
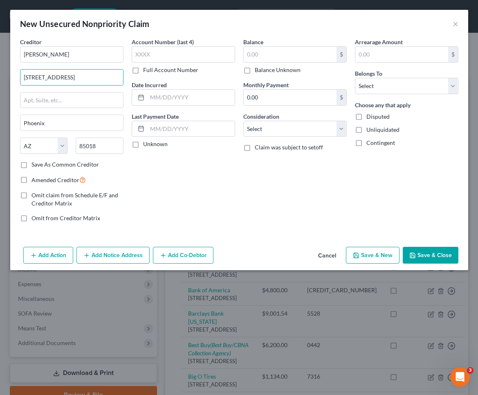
click at [143, 69] on label "Full Account Number" at bounding box center [170, 70] width 55 height 8
click at [147, 69] on input "Full Account Number" at bounding box center [149, 68] width 5 height 5
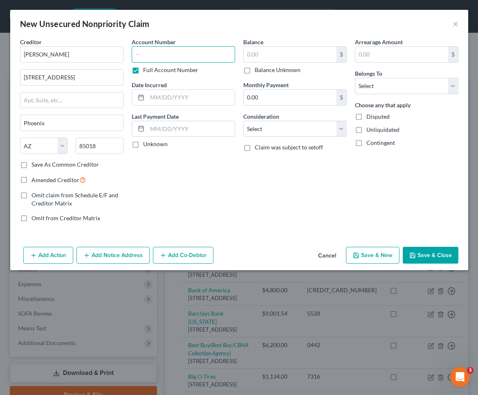
click at [144, 54] on input "text" at bounding box center [184, 54] width 104 height 16
paste input "30000664189"
type input "30000664189"
click at [273, 53] on input "text" at bounding box center [290, 55] width 93 height 16
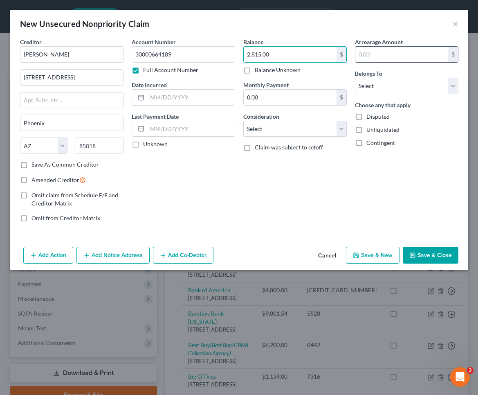
type input "2,815.00"
click at [425, 54] on input "text" at bounding box center [402, 55] width 93 height 16
type input "2,815.00"
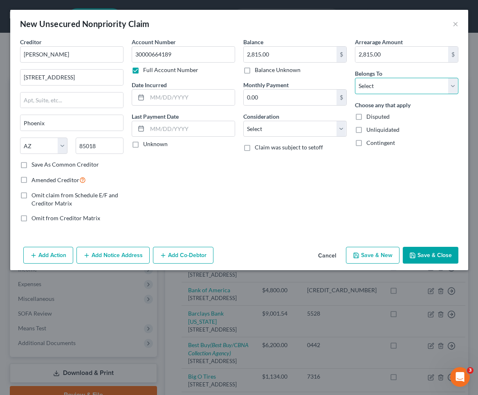
select select "4"
click at [166, 98] on input "text" at bounding box center [191, 98] width 88 height 16
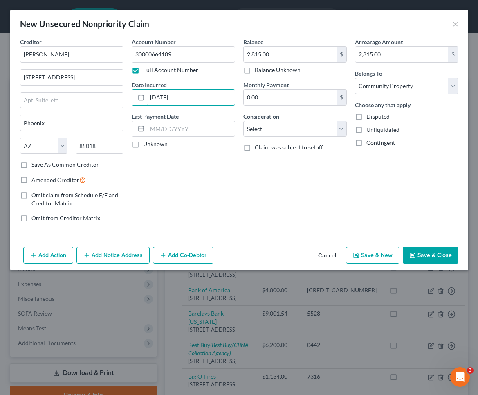
type input "[DATE]"
click at [143, 145] on label "Unknown" at bounding box center [155, 144] width 25 height 8
click at [147, 145] on input "Unknown" at bounding box center [149, 142] width 5 height 5
checkbox input "true"
select select "9"
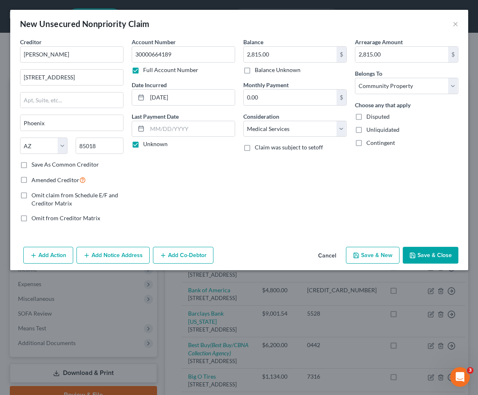
click at [447, 260] on button "Save & Close" at bounding box center [431, 255] width 56 height 17
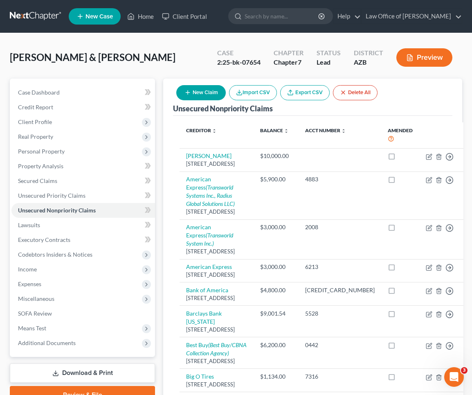
click at [203, 87] on button "New Claim" at bounding box center [201, 92] width 50 height 15
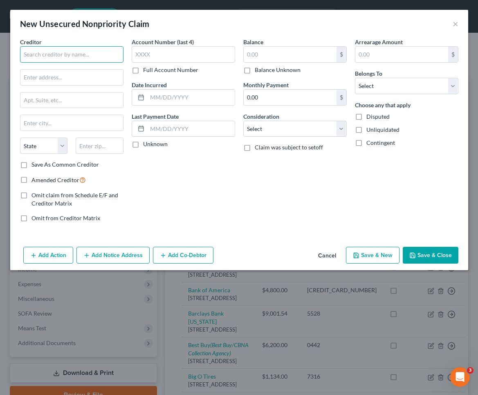
click at [36, 50] on input "text" at bounding box center [72, 54] width 104 height 16
click at [27, 56] on input "ity of Phoenix Water" at bounding box center [72, 54] width 104 height 16
click at [23, 56] on input "ity of Phoenix Water" at bounding box center [72, 54] width 104 height 16
type input "City of Phoenix Water"
drag, startPoint x: 115, startPoint y: 63, endPoint x: 96, endPoint y: 49, distance: 23.6
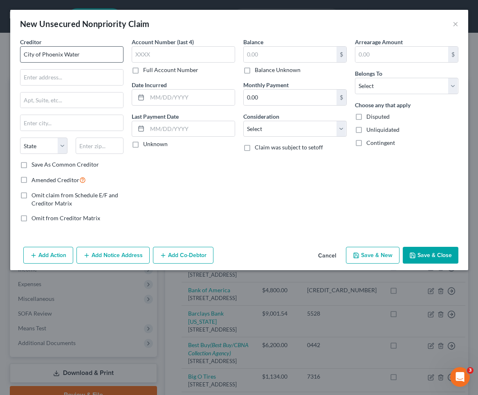
click at [113, 63] on div "Creditor * City of [GEOGRAPHIC_DATA] [US_STATE] AK AR AZ CA CO [GEOGRAPHIC_DATA…" at bounding box center [72, 99] width 104 height 123
click at [94, 52] on input "City of Phoenix Water" at bounding box center [72, 54] width 104 height 16
click at [143, 68] on label "Full Account Number" at bounding box center [170, 70] width 55 height 8
click at [147, 68] on input "Full Account Number" at bounding box center [149, 68] width 5 height 5
click at [144, 56] on input "text" at bounding box center [184, 54] width 104 height 16
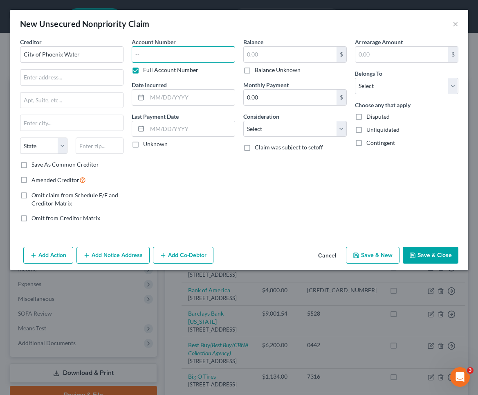
click at [144, 56] on input "text" at bounding box center [184, 54] width 104 height 16
paste input "83666838300"
type input "83666838300"
click at [92, 144] on input "text" at bounding box center [100, 146] width 48 height 16
type input "85038"
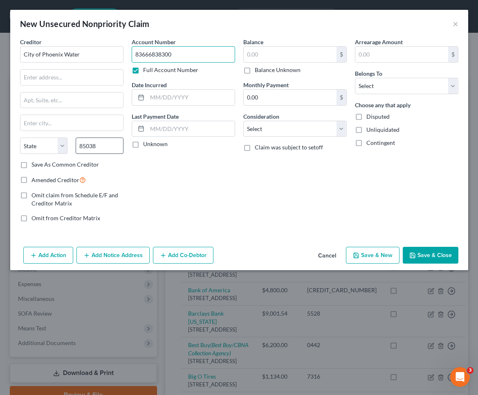
type input "Phoenix"
select select "3"
type input "PO Box 29100"
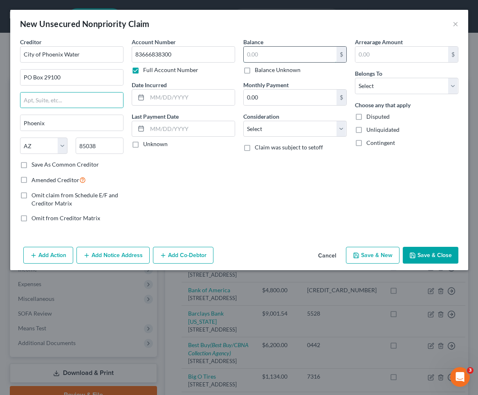
click at [271, 58] on input "text" at bounding box center [290, 55] width 93 height 16
type input "3,500.00"
click at [403, 52] on input "text" at bounding box center [402, 55] width 93 height 16
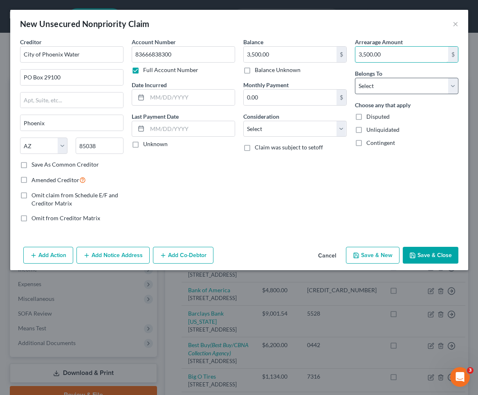
type input "3,500.00"
select select "4"
click at [181, 103] on input "text" at bounding box center [191, 98] width 88 height 16
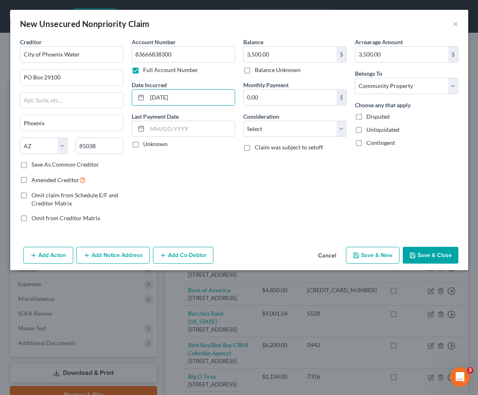
type input "[DATE]"
click at [143, 145] on label "Unknown" at bounding box center [155, 144] width 25 height 8
click at [147, 145] on input "Unknown" at bounding box center [149, 142] width 5 height 5
checkbox input "true"
select select "20"
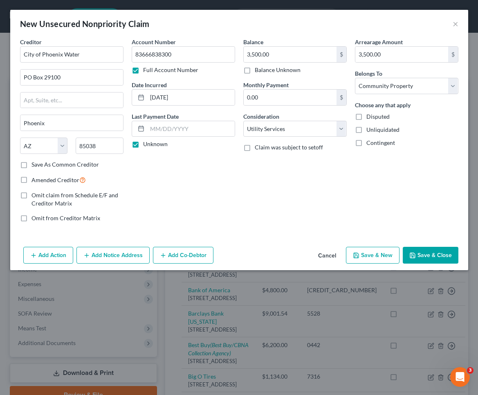
click at [429, 255] on button "Save & Close" at bounding box center [431, 255] width 56 height 17
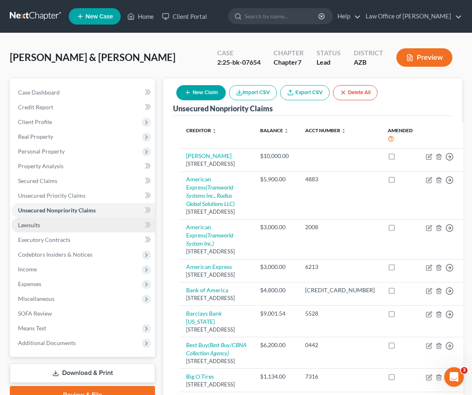
click at [36, 228] on link "Lawsuits" at bounding box center [83, 225] width 144 height 15
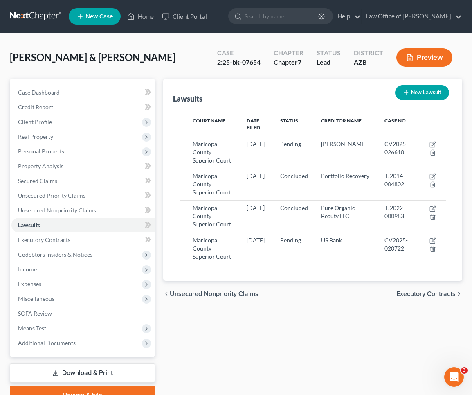
click at [432, 93] on button "New Lawsuit" at bounding box center [422, 92] width 54 height 15
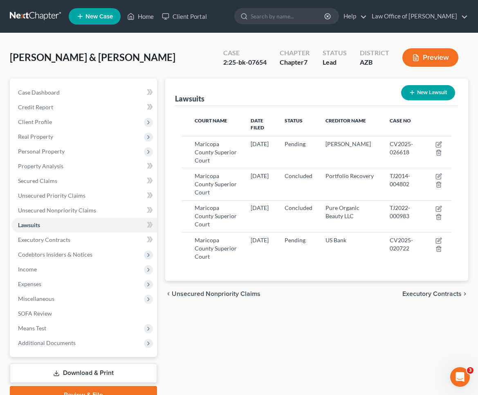
select select "0"
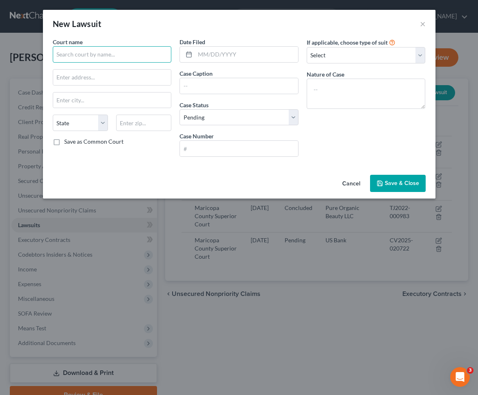
click at [107, 56] on input "text" at bounding box center [112, 54] width 119 height 16
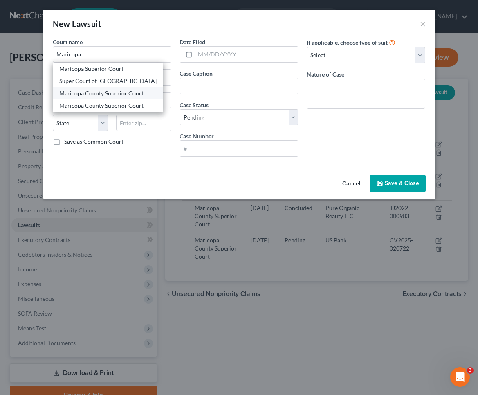
click at [83, 91] on div "Maricopa County Superior Court" at bounding box center [107, 93] width 97 height 8
type input "Maricopa County Superior Court"
type input "[STREET_ADDRESS][PERSON_NAME]"
type input "Phoenix"
select select "3"
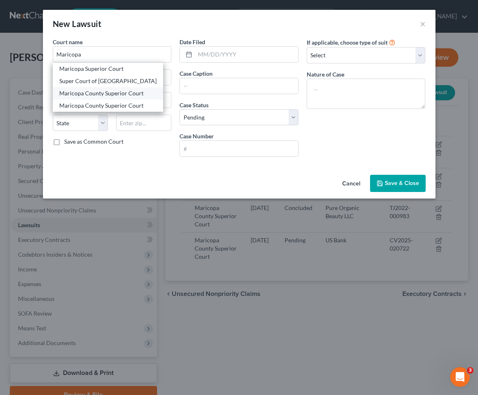
type input "85003"
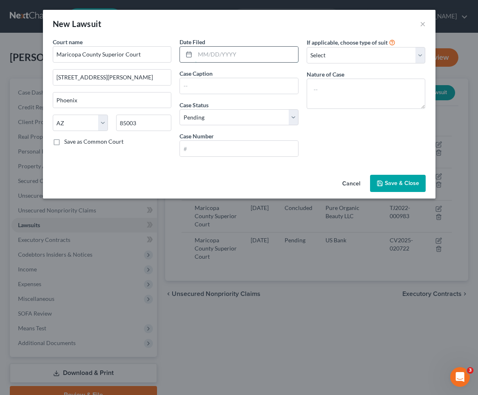
click at [211, 58] on input "text" at bounding box center [246, 55] width 103 height 16
type input "[DATE]"
select select "4"
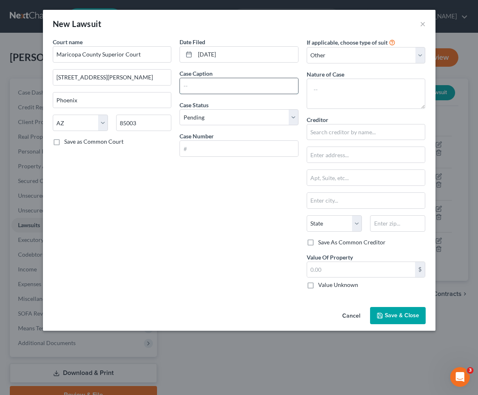
click at [208, 86] on input "text" at bounding box center [239, 86] width 118 height 16
type input "Discovery Bank vs. [PERSON_NAME] and [PERSON_NAME]"
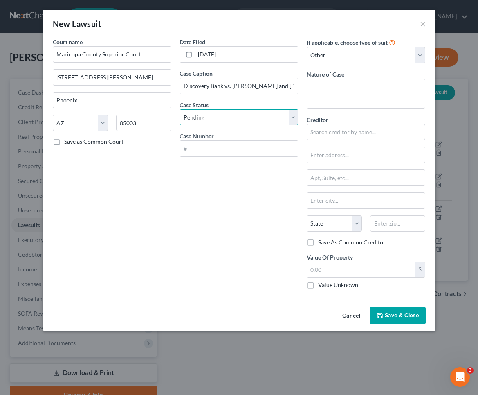
select select "2"
click at [198, 145] on input "text" at bounding box center [239, 149] width 118 height 16
paste input "CV2025-003369"
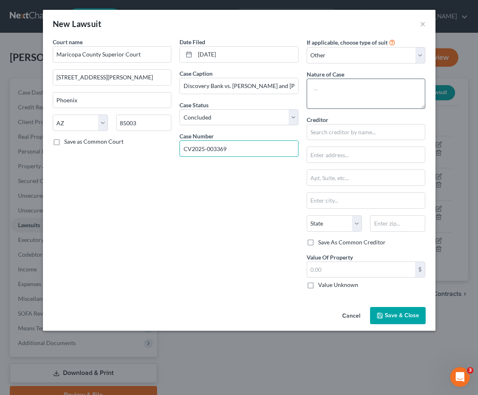
type input "CV2025-003369"
click at [343, 87] on textarea at bounding box center [366, 94] width 119 height 30
type textarea "V"
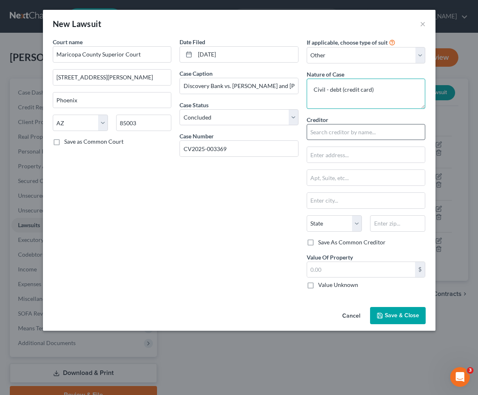
type textarea "Civil - debt (credit card)"
click at [363, 130] on input "text" at bounding box center [366, 132] width 119 height 16
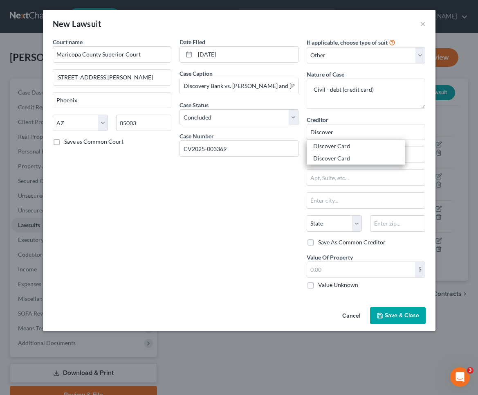
click at [342, 145] on div "Discover Card" at bounding box center [355, 146] width 85 height 8
type input "Discover Card"
type input "PO BOX 30939"
type input "[GEOGRAPHIC_DATA]"
select select "46"
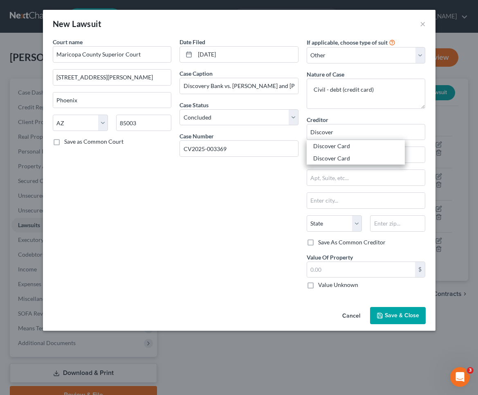
type input "84130"
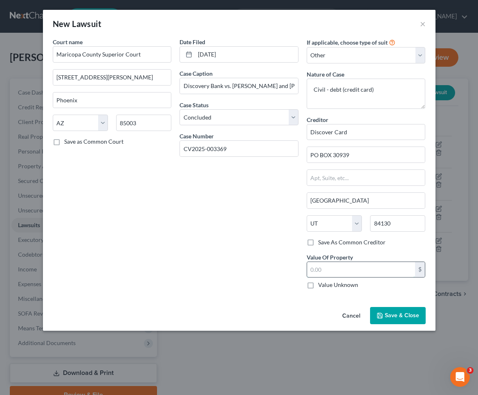
click at [346, 271] on input "text" at bounding box center [361, 270] width 108 height 16
type input "12,575.00"
drag, startPoint x: 349, startPoint y: 268, endPoint x: 302, endPoint y: 267, distance: 46.7
click at [302, 267] on div "Court name * Maricopa County Superior Court [STREET_ADDRESS][GEOGRAPHIC_DATA][P…" at bounding box center [239, 167] width 381 height 258
click at [318, 282] on label "Value Unknown" at bounding box center [338, 285] width 40 height 8
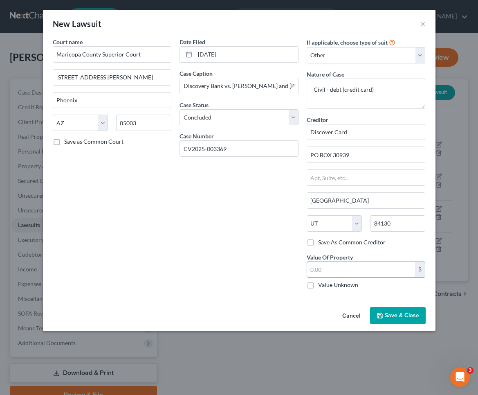
click at [322, 282] on input "Value Unknown" at bounding box center [324, 283] width 5 height 5
checkbox input "true"
type input "0.00"
click at [398, 317] on span "Save & Close" at bounding box center [402, 315] width 34 height 7
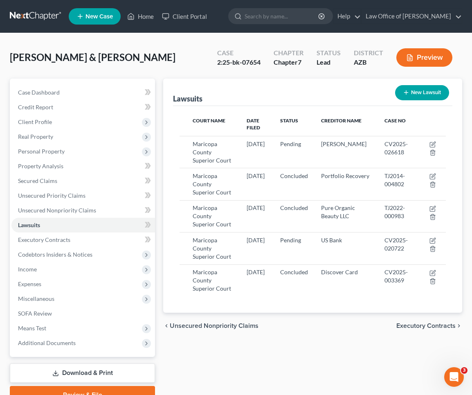
click at [407, 96] on button "New Lawsuit" at bounding box center [422, 92] width 54 height 15
select select "0"
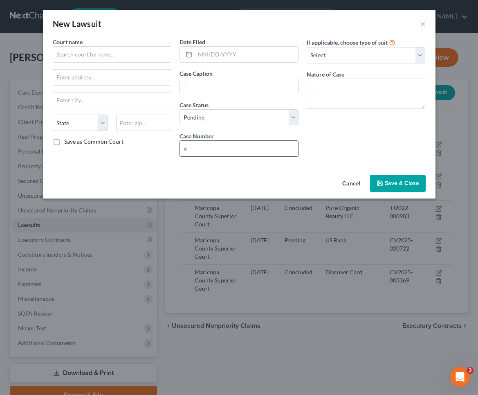
click at [198, 151] on input "text" at bounding box center [239, 149] width 118 height 16
paste input "CC2025124920"
click at [205, 151] on input "CC2025124920" at bounding box center [239, 149] width 118 height 16
drag, startPoint x: 231, startPoint y: 151, endPoint x: 207, endPoint y: 152, distance: 24.2
click at [206, 152] on input "CC2025 124920" at bounding box center [239, 149] width 118 height 16
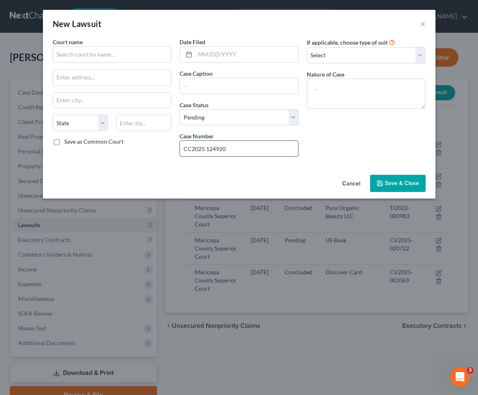
click at [268, 154] on input "CC2025 124920" at bounding box center [239, 149] width 118 height 16
click at [207, 152] on input "CC2025 124920" at bounding box center [239, 149] width 118 height 16
type input "CC2025 124920"
click at [387, 183] on span "Save & Close" at bounding box center [402, 183] width 34 height 7
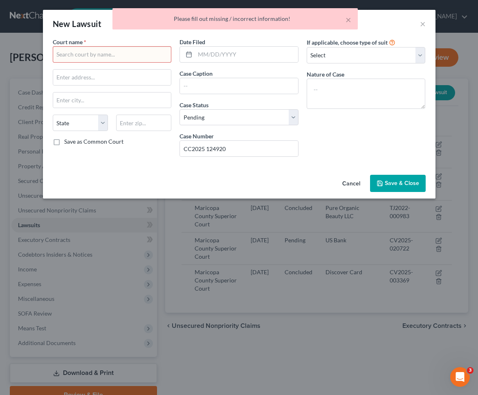
click at [350, 183] on button "Cancel" at bounding box center [351, 184] width 31 height 16
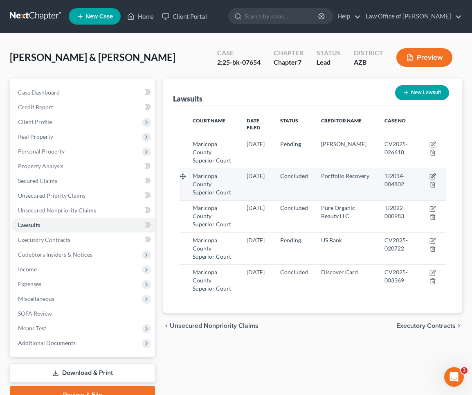
click at [433, 174] on icon "button" at bounding box center [434, 176] width 4 height 4
select select "3"
select select "2"
select select "4"
select select "48"
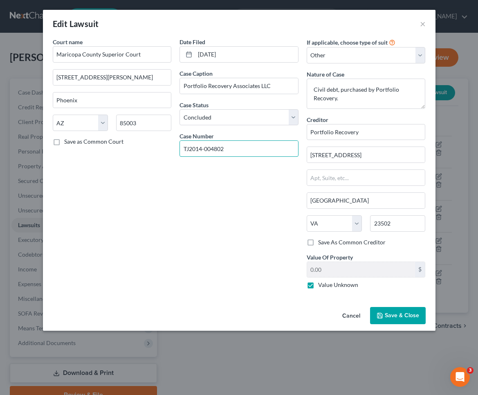
drag, startPoint x: 226, startPoint y: 148, endPoint x: 179, endPoint y: 145, distance: 47.2
click at [178, 145] on div "Date Filed [DATE] Case Caption Portfolio Recovery Associates LLC Case Status * …" at bounding box center [239, 167] width 127 height 258
click at [392, 311] on button "Save & Close" at bounding box center [398, 315] width 56 height 17
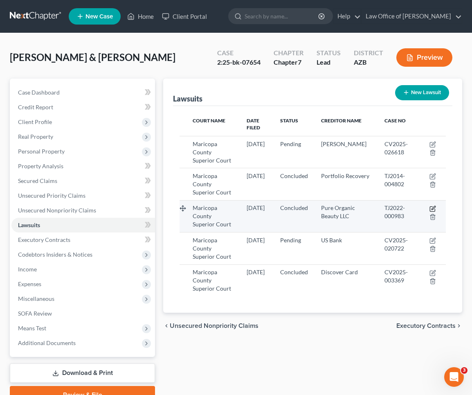
click at [432, 205] on icon "button" at bounding box center [433, 208] width 7 height 7
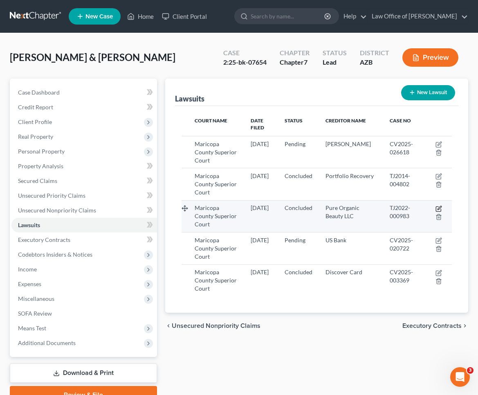
select select "3"
select select "2"
select select "4"
select select "3"
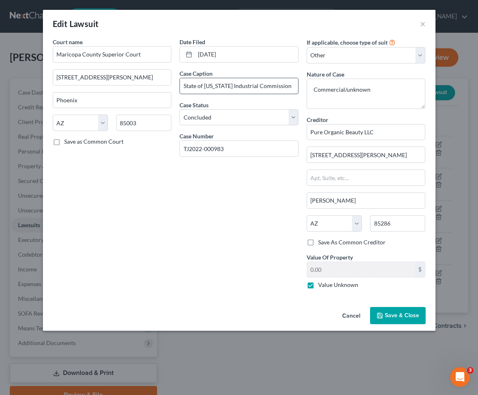
drag, startPoint x: 285, startPoint y: 85, endPoint x: 289, endPoint y: 88, distance: 5.2
click at [285, 86] on input "State of [US_STATE] Industrial Commission" at bounding box center [239, 86] width 118 height 16
type input "State of [US_STATE] Industrial Commission vs. [PERSON_NAME] and Pure Organic Be…"
click at [395, 316] on span "Save & Close" at bounding box center [402, 315] width 34 height 7
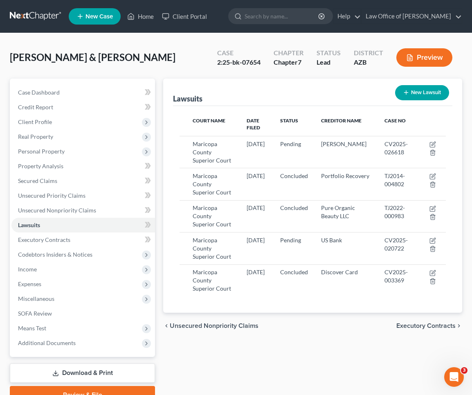
click at [413, 90] on button "New Lawsuit" at bounding box center [422, 92] width 54 height 15
select select "0"
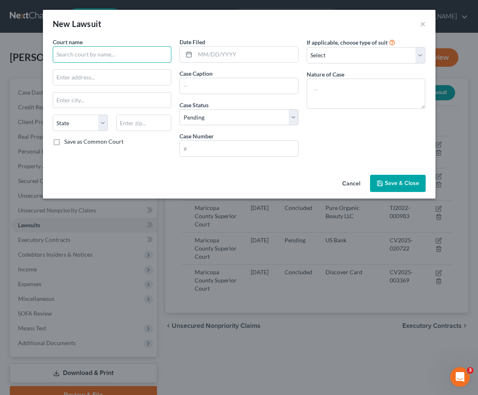
click at [93, 55] on input "text" at bounding box center [112, 54] width 119 height 16
paste input "Encanto Justice Court"
type input "Encanto Justice Court"
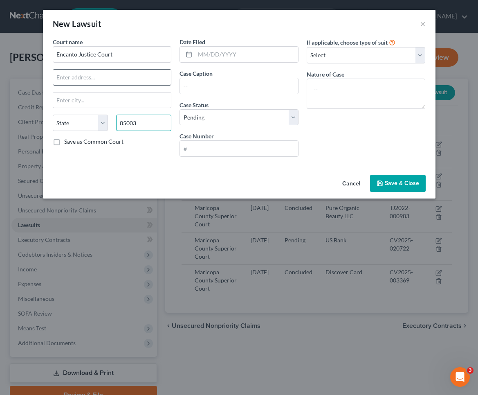
type input "85003"
type input "Phoenix"
select select "3"
paste input "[STREET_ADDRESS][PERSON_NAME]"
drag, startPoint x: 101, startPoint y: 79, endPoint x: 105, endPoint y: 83, distance: 5.8
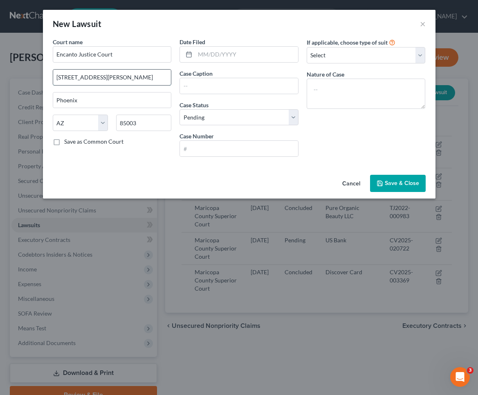
click at [101, 79] on input "[STREET_ADDRESS][PERSON_NAME]" at bounding box center [112, 78] width 118 height 16
type input "[STREET_ADDRESS][PERSON_NAME]"
click at [218, 57] on input "text" at bounding box center [246, 55] width 103 height 16
type input "[DATE]"
click at [241, 78] on div "Case Caption" at bounding box center [239, 81] width 119 height 25
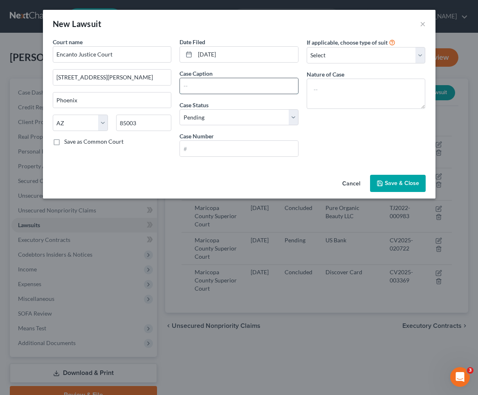
click at [239, 84] on input "text" at bounding box center [239, 86] width 118 height 16
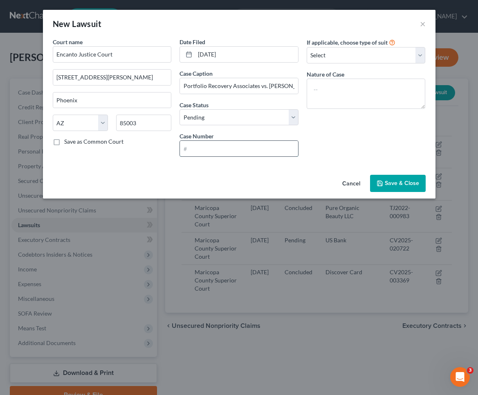
click at [211, 150] on input "text" at bounding box center [239, 149] width 118 height 16
paste input "CC2025124920"
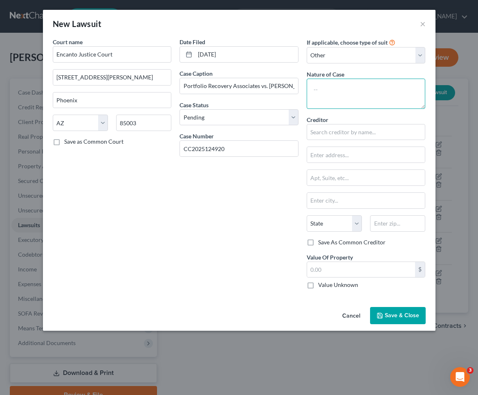
click at [329, 92] on textarea at bounding box center [366, 94] width 119 height 30
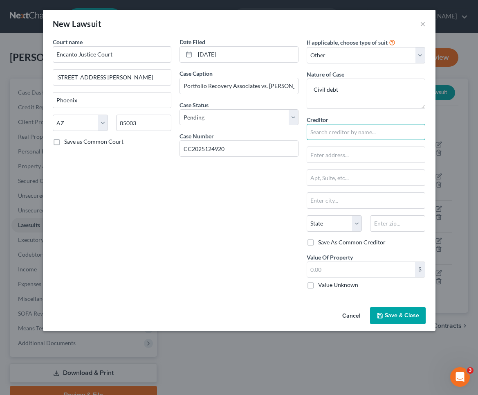
click at [341, 129] on input "text" at bounding box center [366, 132] width 119 height 16
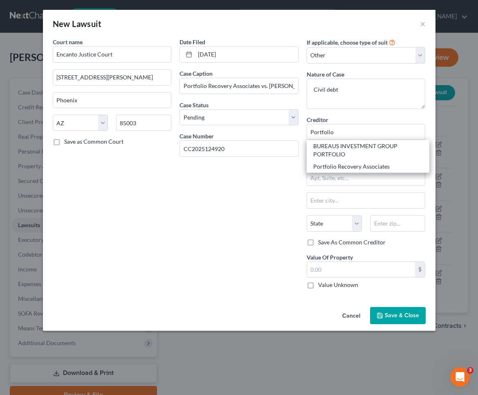
click at [340, 167] on div "Portfolio Recovery Associates" at bounding box center [368, 166] width 110 height 8
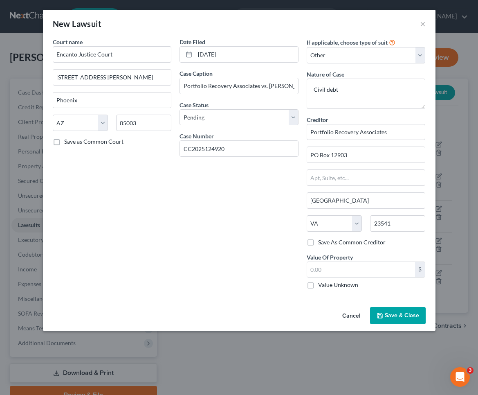
click at [318, 286] on label "Value Unknown" at bounding box center [338, 285] width 40 height 8
click at [322, 286] on input "Value Unknown" at bounding box center [324, 283] width 5 height 5
click at [318, 286] on label "Value Unknown" at bounding box center [338, 285] width 40 height 8
click at [322, 286] on input "Value Unknown" at bounding box center [324, 283] width 5 height 5
click at [318, 272] on input "0.00" at bounding box center [361, 270] width 108 height 16
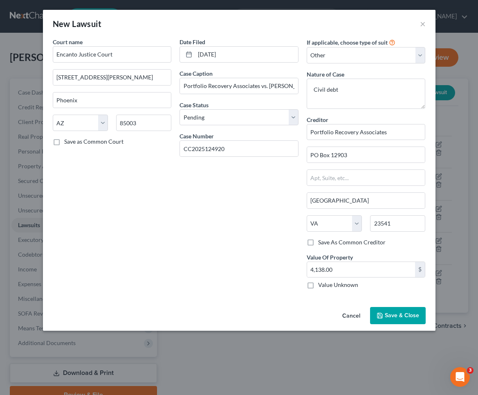
click at [395, 311] on button "Save & Close" at bounding box center [398, 315] width 56 height 17
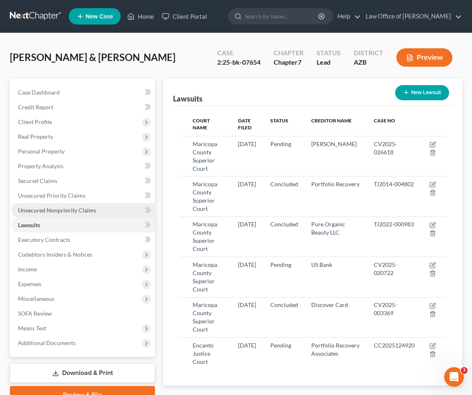
click at [65, 209] on span "Unsecured Nonpriority Claims" at bounding box center [57, 210] width 78 height 7
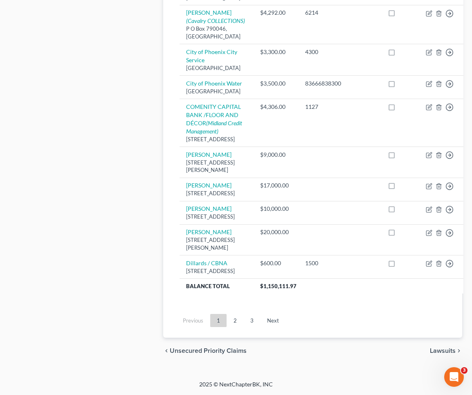
scroll to position [1153, 0]
click at [252, 321] on link "3" at bounding box center [252, 320] width 16 height 13
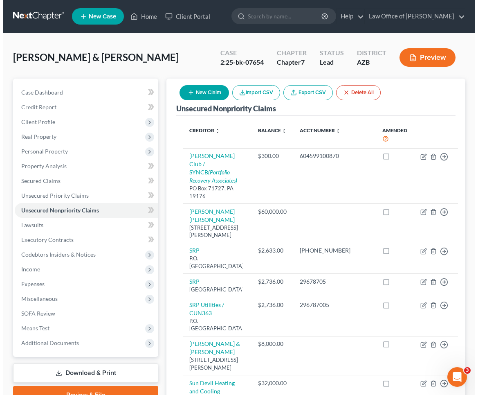
scroll to position [0, 0]
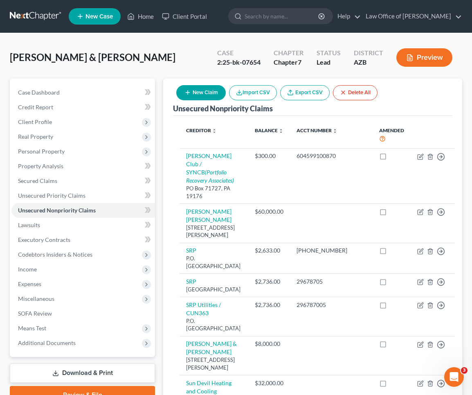
click at [210, 94] on button "New Claim" at bounding box center [201, 92] width 50 height 15
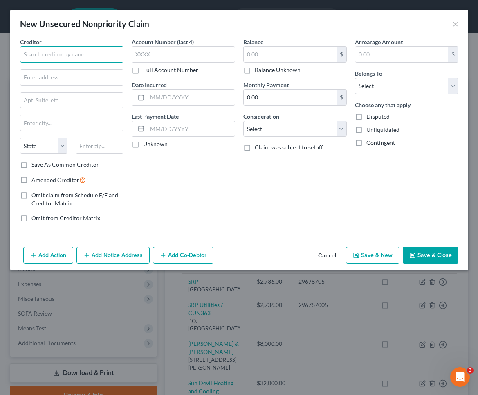
click at [97, 57] on input "text" at bounding box center [72, 54] width 104 height 16
click at [469, 200] on div "New Unsecured Nonpriority Claim × Creditor * State [US_STATE] AK AR AZ [GEOGRAP…" at bounding box center [239, 197] width 478 height 395
click at [58, 56] on input "text" at bounding box center [72, 54] width 104 height 16
click at [143, 70] on label "Full Account Number" at bounding box center [170, 70] width 55 height 8
click at [147, 70] on input "Full Account Number" at bounding box center [149, 68] width 5 height 5
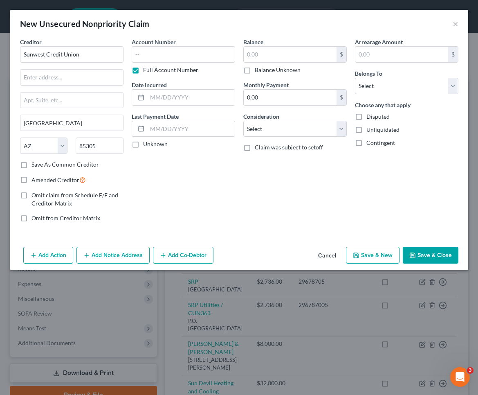
click at [143, 70] on label "Full Account Number" at bounding box center [170, 70] width 55 height 8
click at [147, 70] on input "Full Account Number" at bounding box center [149, 68] width 5 height 5
click at [143, 68] on label "Full Account Number" at bounding box center [170, 70] width 55 height 8
click at [147, 68] on input "Full Account Number" at bounding box center [149, 68] width 5 height 5
click at [142, 56] on input "text" at bounding box center [184, 54] width 104 height 16
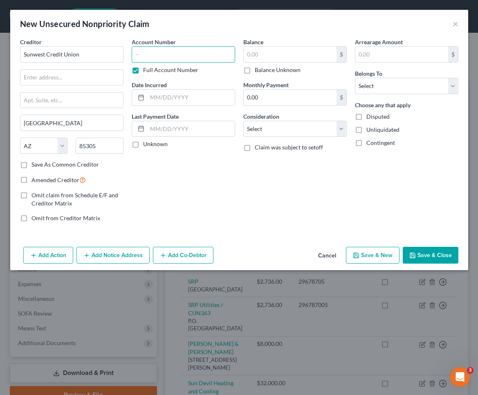
paste input "943656"
click at [65, 74] on input "text" at bounding box center [71, 78] width 103 height 16
click at [64, 73] on input "text" at bounding box center [71, 78] width 103 height 16
paste input "[STREET_ADDRESS]"
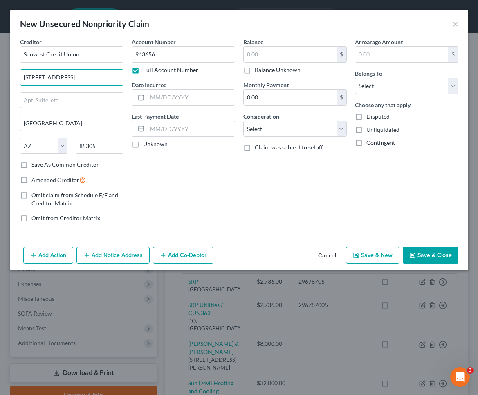
drag, startPoint x: 80, startPoint y: 78, endPoint x: 87, endPoint y: 88, distance: 12.1
click at [81, 79] on input "[STREET_ADDRESS]" at bounding box center [71, 78] width 103 height 16
click at [68, 77] on input "[STREET_ADDRESS]" at bounding box center [71, 78] width 103 height 16
click at [173, 98] on input "text" at bounding box center [191, 98] width 88 height 16
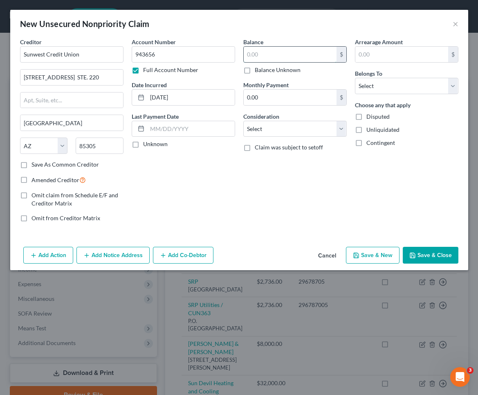
click at [271, 57] on input "text" at bounding box center [290, 55] width 93 height 16
click at [368, 53] on input "text" at bounding box center [402, 55] width 93 height 16
click at [143, 147] on label "Unknown" at bounding box center [155, 144] width 25 height 8
click at [147, 145] on input "Unknown" at bounding box center [149, 142] width 5 height 5
click at [436, 255] on button "Save & Close" at bounding box center [431, 255] width 56 height 17
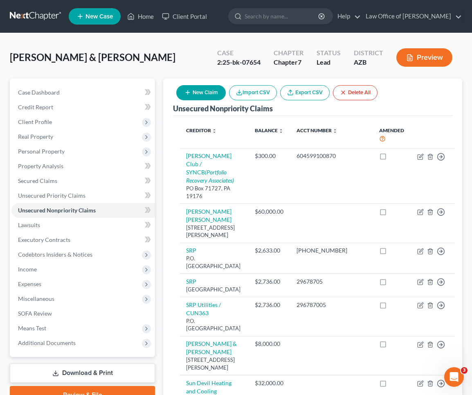
click at [194, 91] on button "New Claim" at bounding box center [201, 92] width 50 height 15
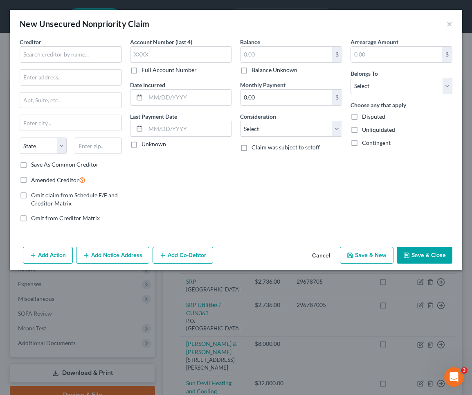
click at [194, 91] on div "Date Incurred" at bounding box center [181, 93] width 102 height 25
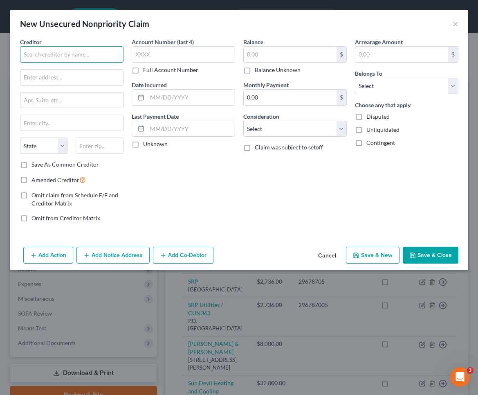
click at [38, 51] on input "text" at bounding box center [72, 54] width 104 height 16
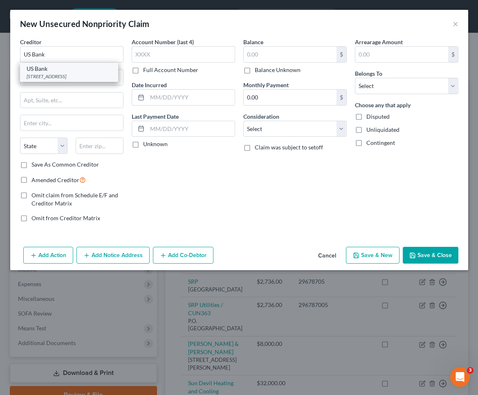
click at [45, 78] on div "[STREET_ADDRESS]" at bounding box center [69, 76] width 85 height 7
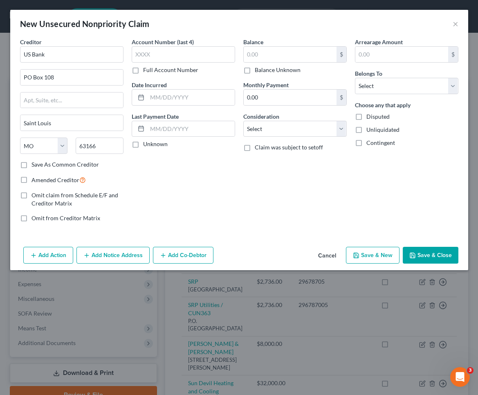
click at [143, 70] on label "Full Account Number" at bounding box center [170, 70] width 55 height 8
click at [147, 70] on input "Full Account Number" at bounding box center [149, 68] width 5 height 5
click at [143, 70] on label "Full Account Number" at bounding box center [170, 70] width 55 height 8
click at [147, 70] on input "Full Account Number" at bounding box center [149, 68] width 5 height 5
click at [143, 54] on input "text" at bounding box center [184, 54] width 104 height 16
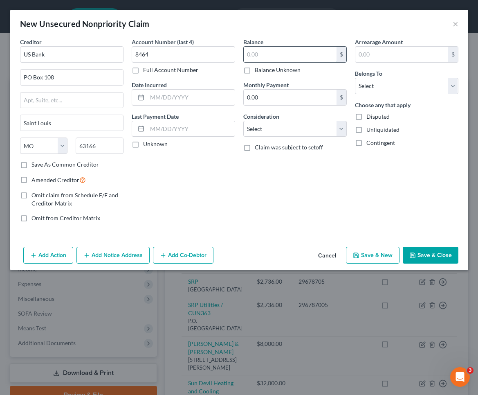
click at [286, 55] on input "text" at bounding box center [290, 55] width 93 height 16
click at [278, 53] on input "text" at bounding box center [290, 55] width 93 height 16
click at [381, 56] on input "text" at bounding box center [402, 55] width 93 height 16
click at [155, 97] on input "text" at bounding box center [191, 98] width 88 height 16
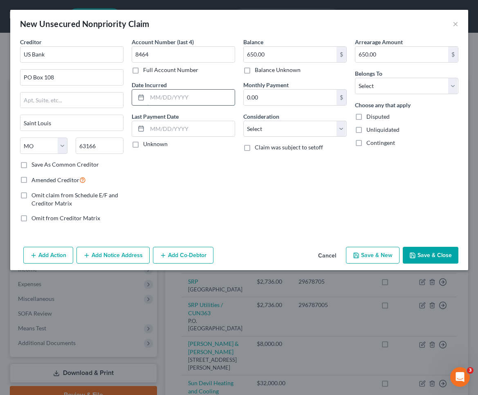
click at [155, 97] on input "text" at bounding box center [191, 98] width 88 height 16
click at [143, 145] on label "Unknown" at bounding box center [155, 144] width 25 height 8
click at [147, 145] on input "Unknown" at bounding box center [149, 142] width 5 height 5
drag, startPoint x: 117, startPoint y: 260, endPoint x: 143, endPoint y: 259, distance: 26.2
click at [117, 260] on button "Add Notice Address" at bounding box center [113, 255] width 73 height 17
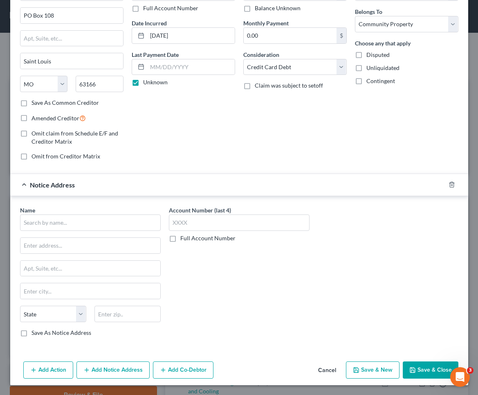
scroll to position [61, 0]
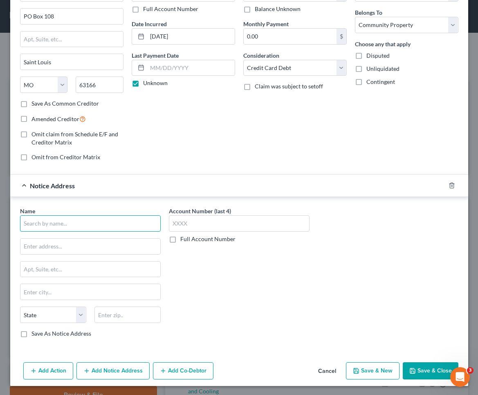
click at [42, 220] on input "text" at bounding box center [90, 223] width 141 height 16
click at [180, 237] on label "Full Account Number" at bounding box center [207, 239] width 55 height 8
click at [184, 237] on input "Full Account Number" at bounding box center [186, 237] width 5 height 5
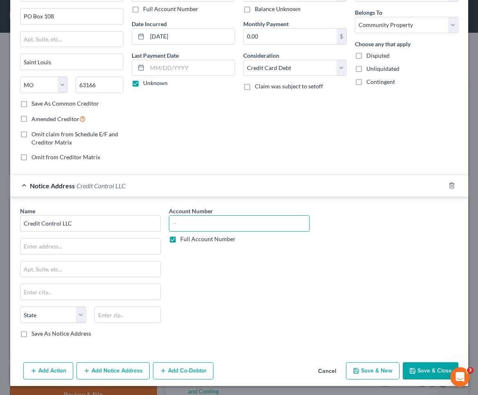
click at [185, 221] on input "text" at bounding box center [239, 223] width 141 height 16
paste input "REF 56739709"
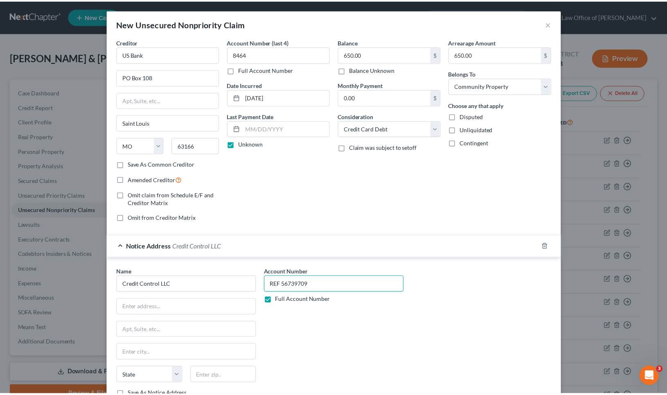
scroll to position [0, 0]
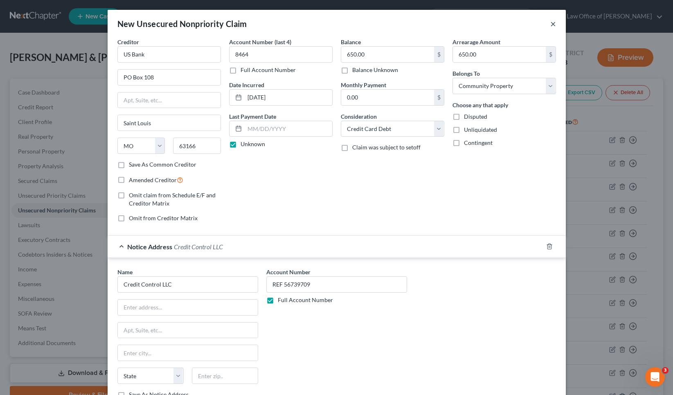
click at [472, 23] on button "×" at bounding box center [553, 24] width 6 height 10
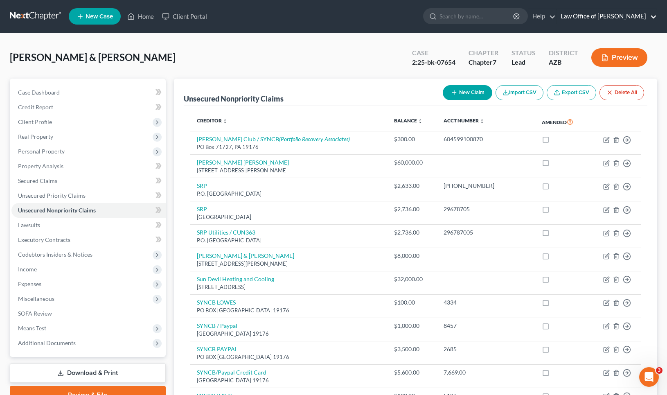
click at [472, 13] on link "Law Office of [PERSON_NAME]" at bounding box center [607, 16] width 100 height 15
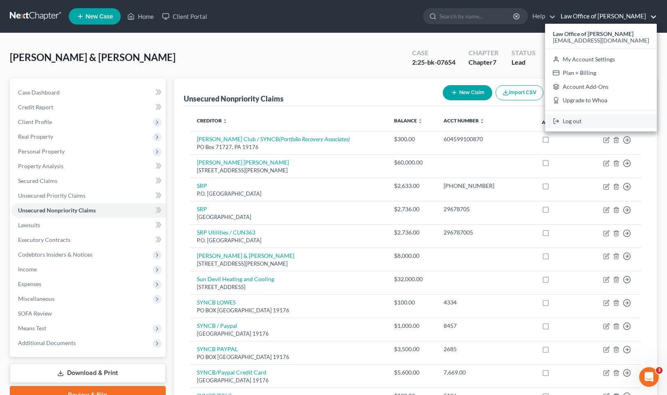
click at [472, 118] on link "Log out" at bounding box center [601, 121] width 112 height 14
